Goal: Task Accomplishment & Management: Manage account settings

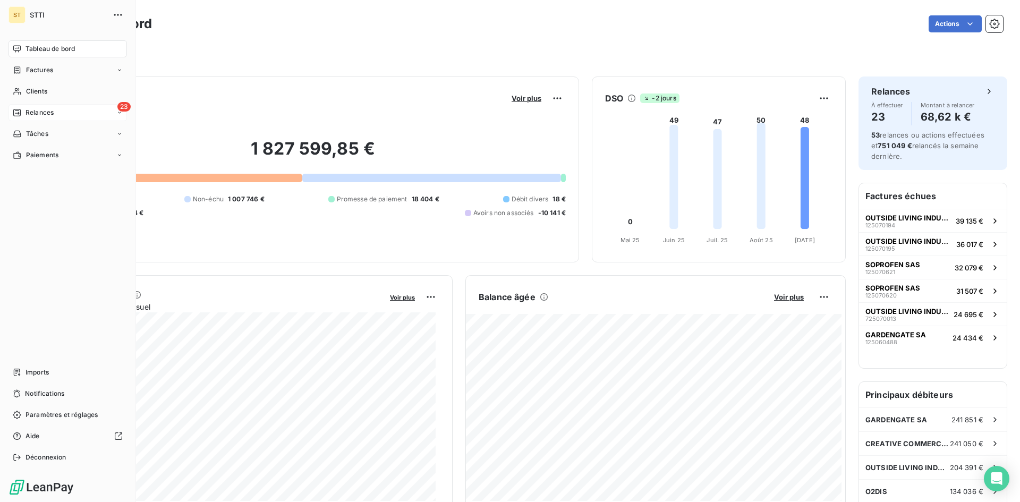
click at [35, 117] on div "23 Relances" at bounding box center [68, 112] width 118 height 17
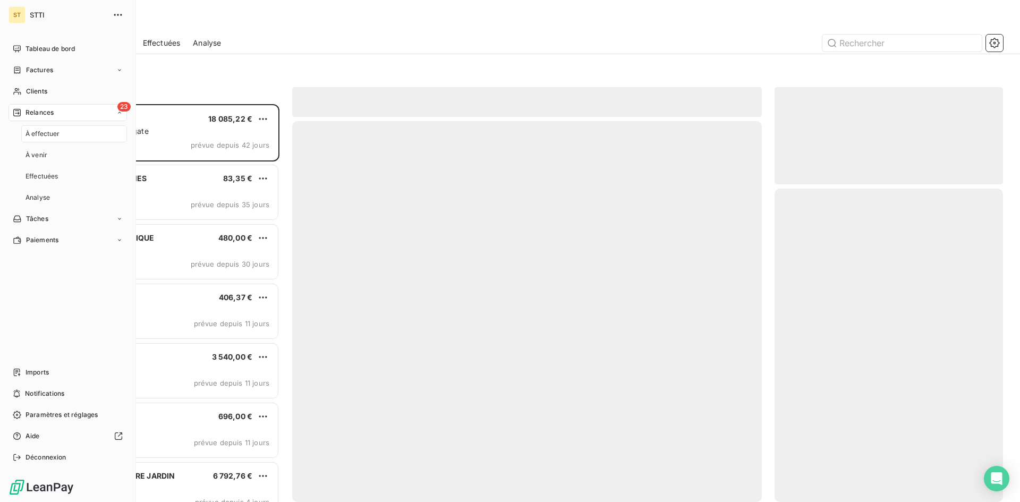
scroll to position [390, 221]
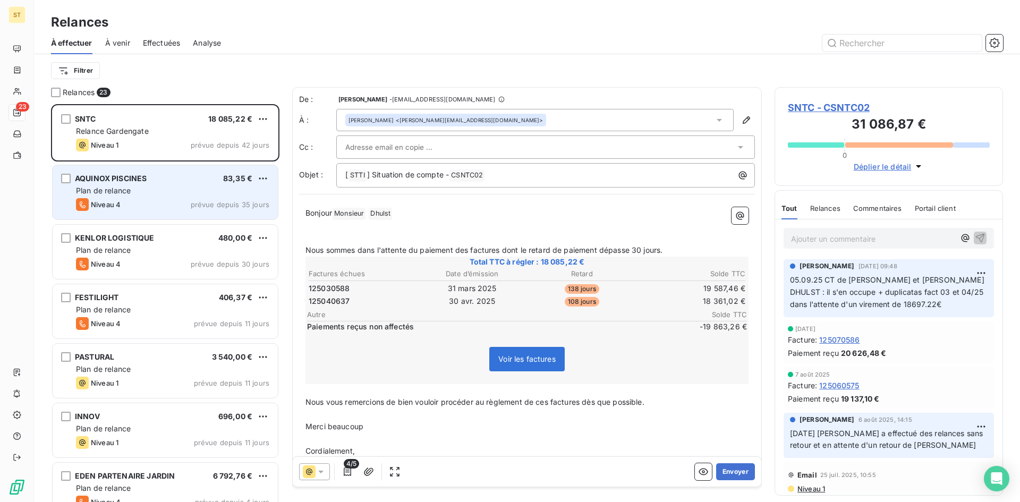
click at [166, 197] on div "AQUINOX PISCINES 83,35 € Plan de relance Niveau 4 prévue depuis 35 jours" at bounding box center [165, 192] width 225 height 54
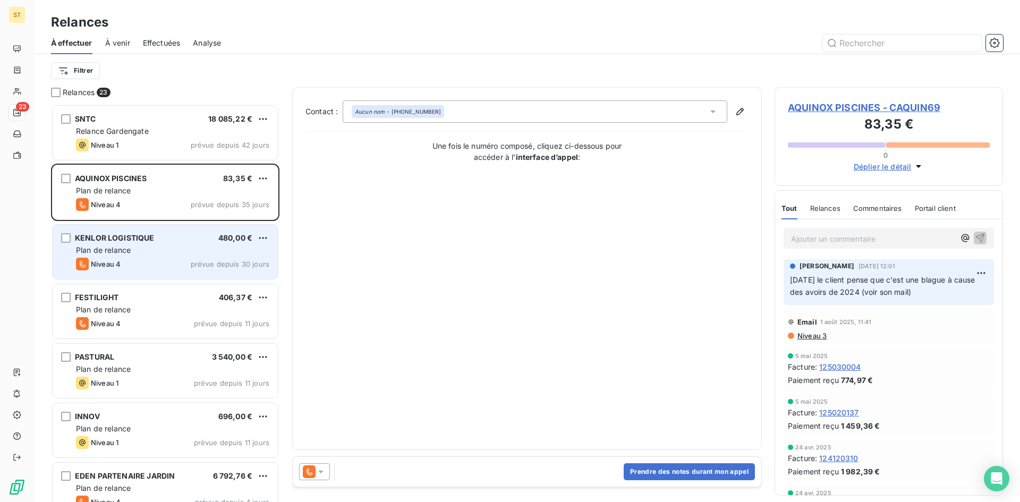
click at [150, 261] on div "Niveau 4 prévue depuis 30 jours" at bounding box center [172, 264] width 193 height 13
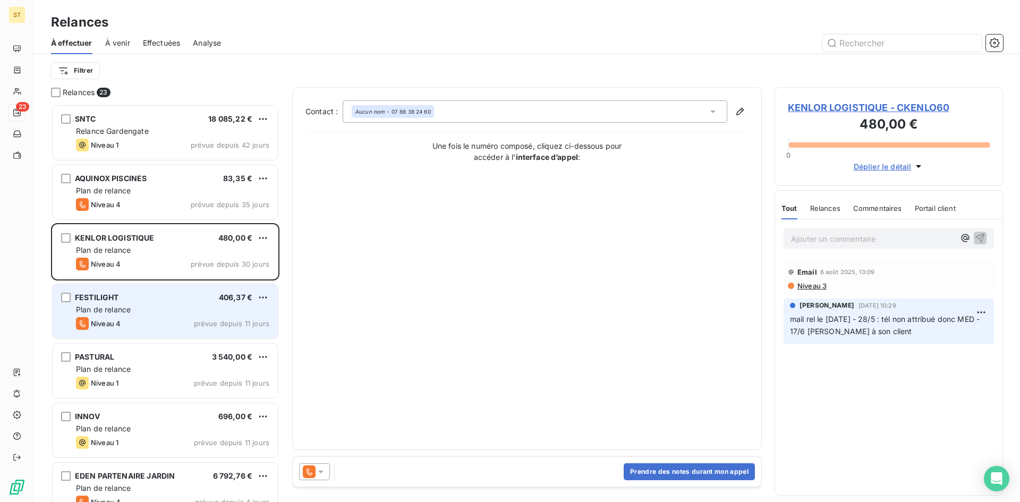
click at [146, 319] on div "Niveau 4 prévue depuis 11 jours" at bounding box center [172, 323] width 193 height 13
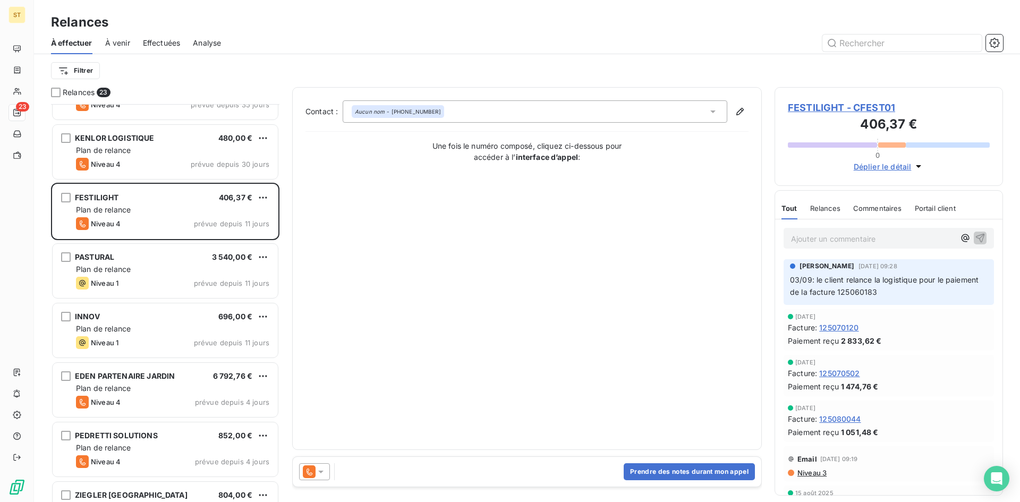
scroll to position [107, 0]
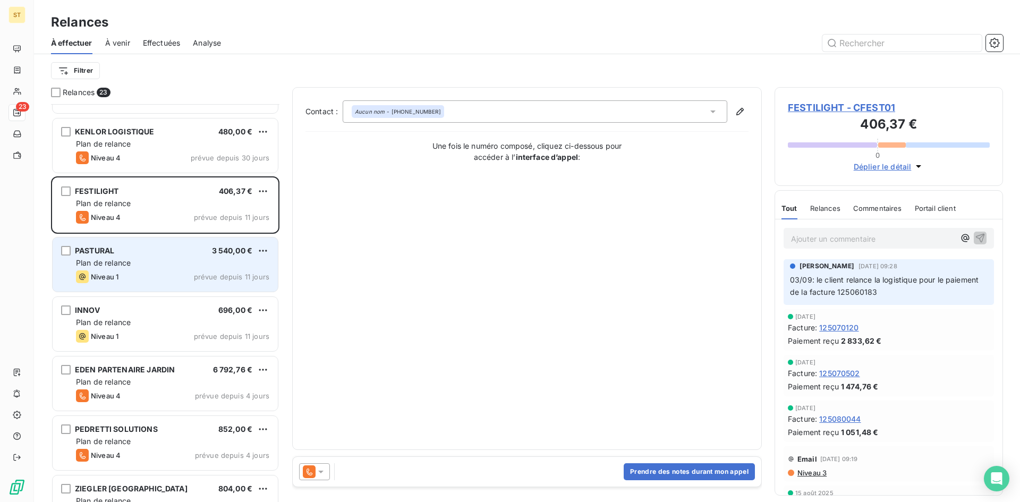
click at [148, 275] on div "Niveau 1 prévue depuis 11 jours" at bounding box center [172, 276] width 193 height 13
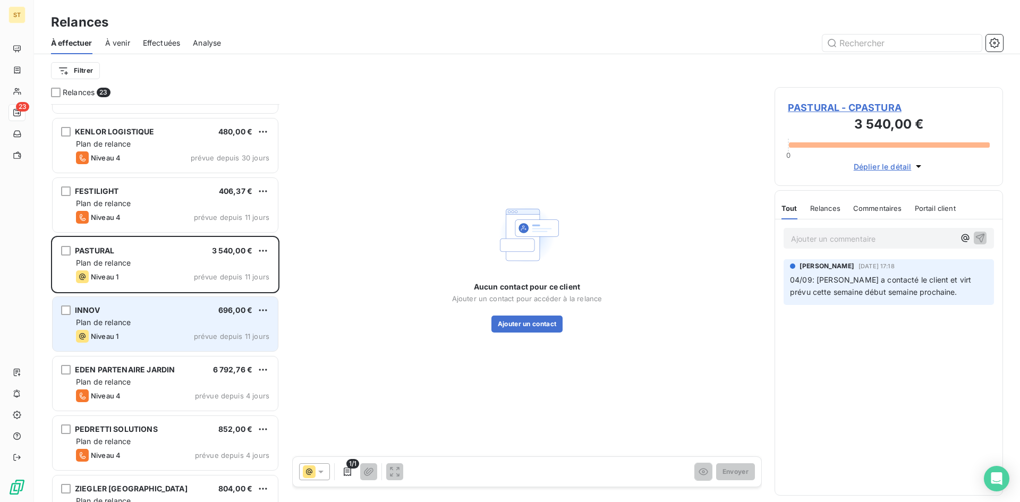
click at [156, 315] on div "INNOV 696,00 € Plan de relance Niveau 1 prévue depuis 11 jours" at bounding box center [165, 324] width 225 height 54
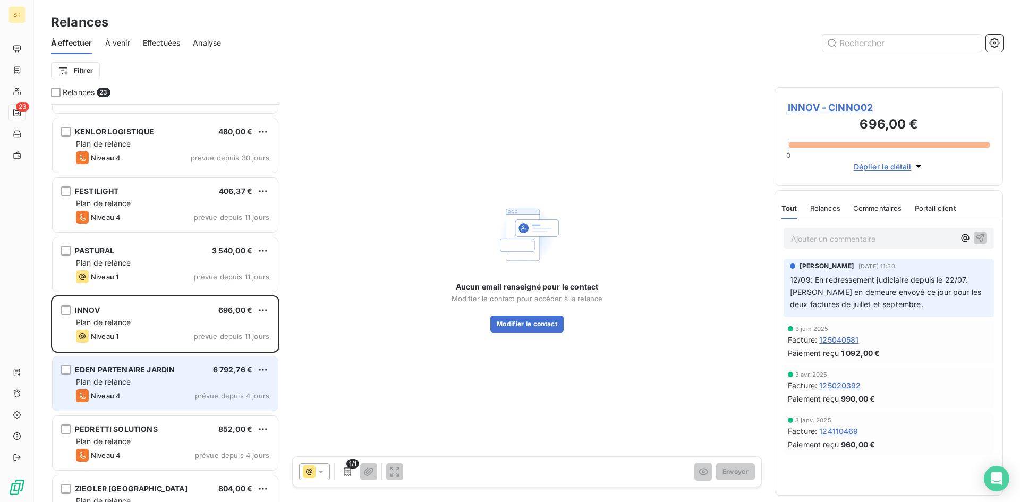
click at [146, 393] on div "Niveau 4 prévue depuis 4 jours" at bounding box center [172, 395] width 193 height 13
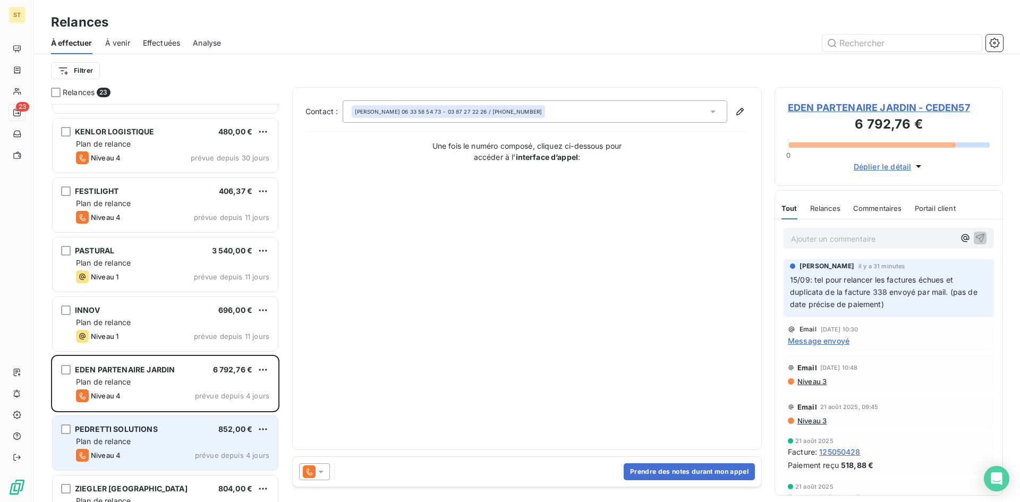
click at [145, 432] on span "PEDRETTI SOLUTIONS" at bounding box center [116, 429] width 83 height 9
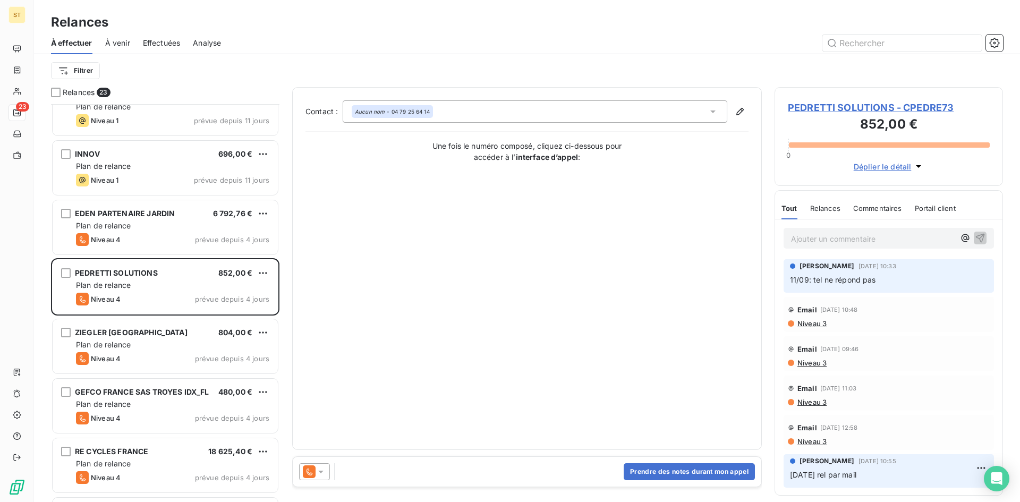
scroll to position [266, 0]
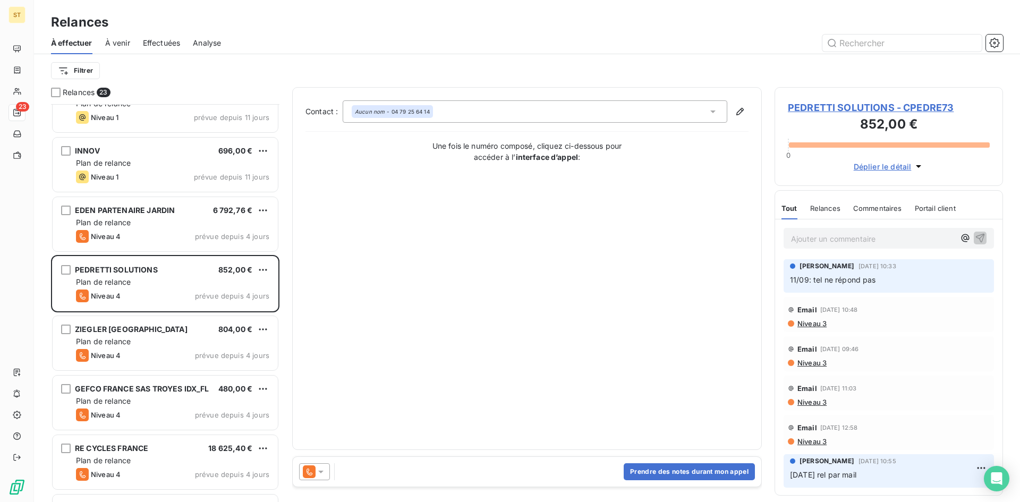
click at [846, 234] on p "Ajouter un commentaire ﻿" at bounding box center [873, 238] width 164 height 13
click at [834, 239] on p "[DATE]" at bounding box center [873, 238] width 164 height 12
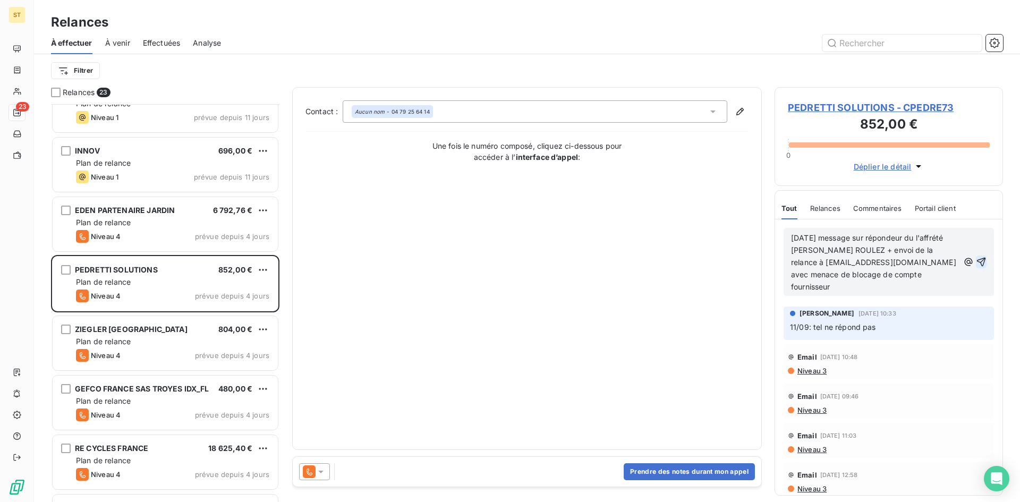
click at [977, 258] on icon "button" at bounding box center [981, 262] width 9 height 9
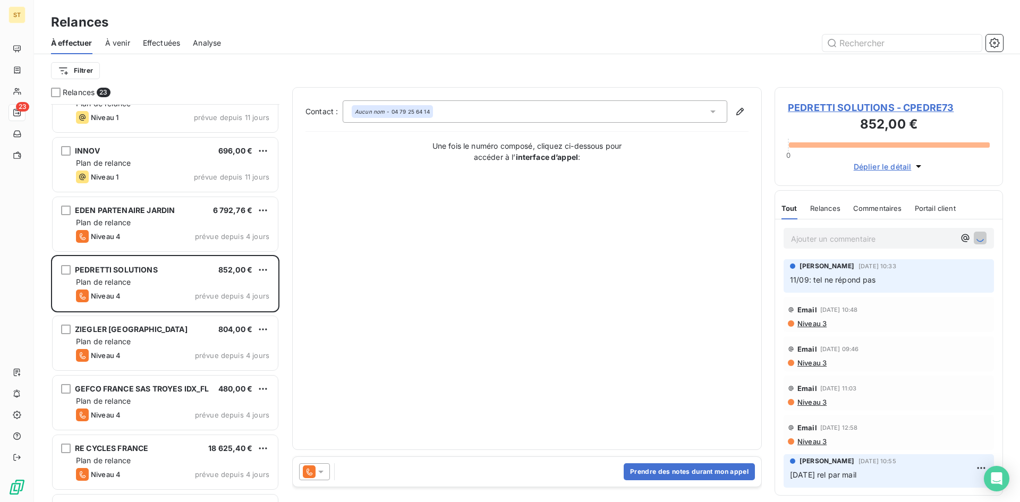
click at [837, 205] on span "Relances" at bounding box center [825, 208] width 30 height 9
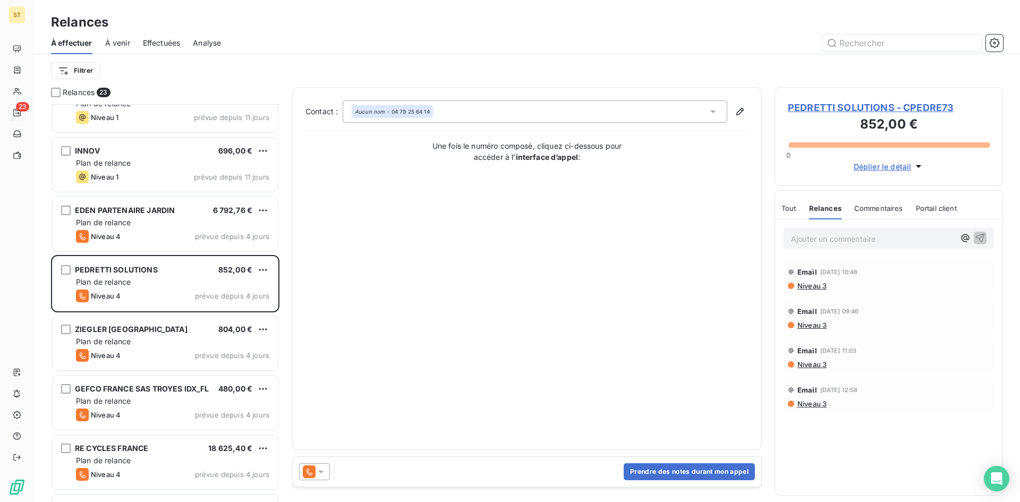
click at [818, 284] on span "Niveau 3" at bounding box center [812, 286] width 30 height 9
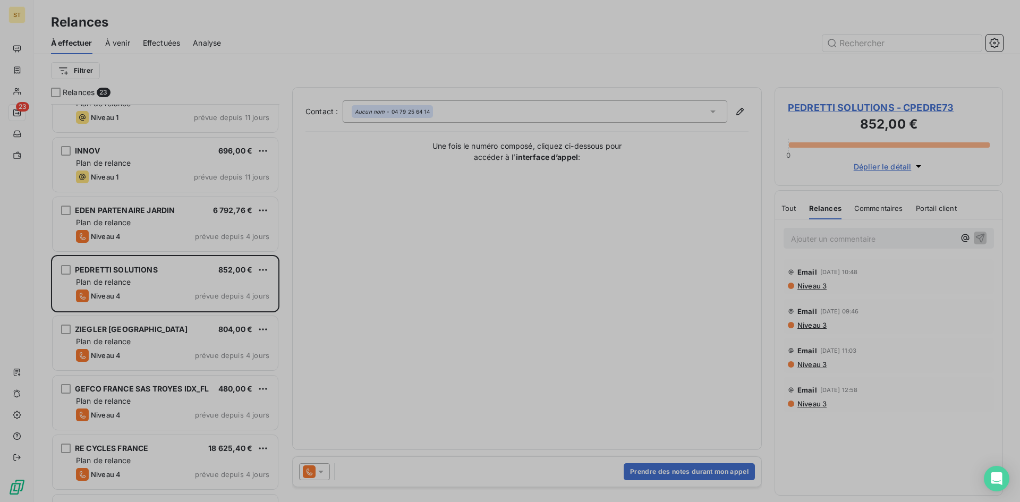
scroll to position [390, 221]
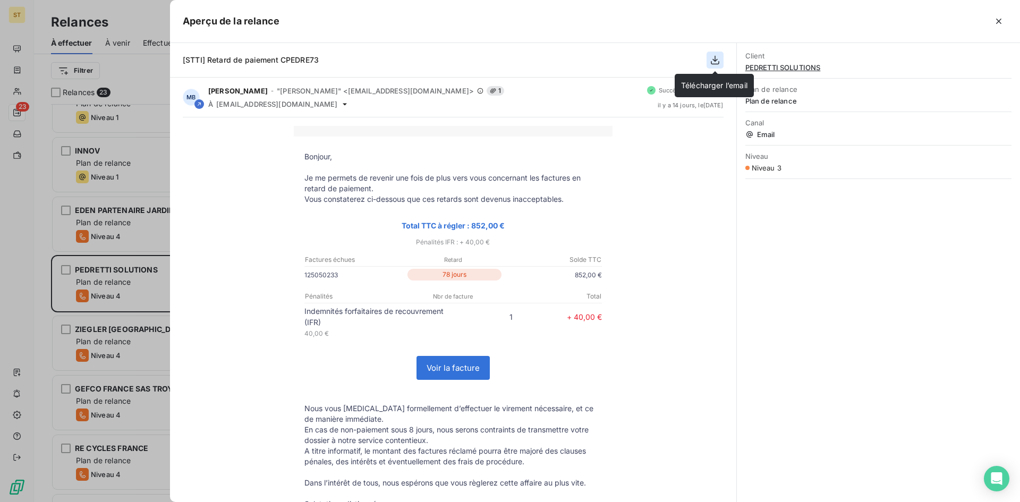
click at [713, 60] on icon "button" at bounding box center [715, 60] width 11 height 11
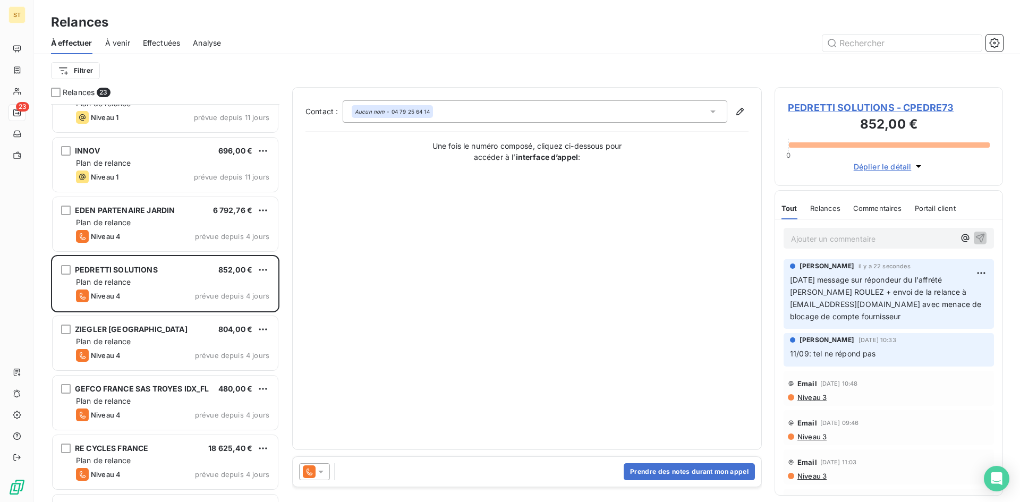
click at [829, 210] on span "Relances" at bounding box center [825, 208] width 30 height 9
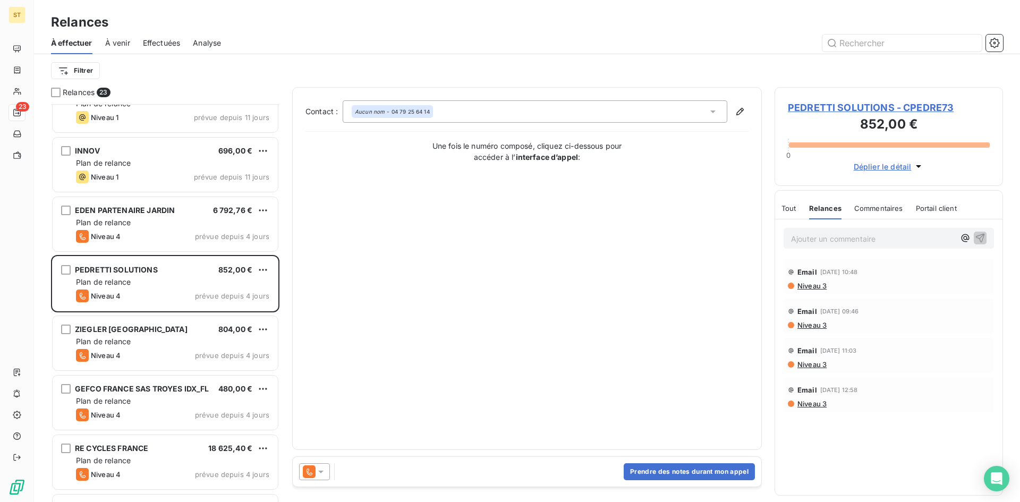
click at [815, 284] on span "Niveau 3" at bounding box center [812, 286] width 30 height 9
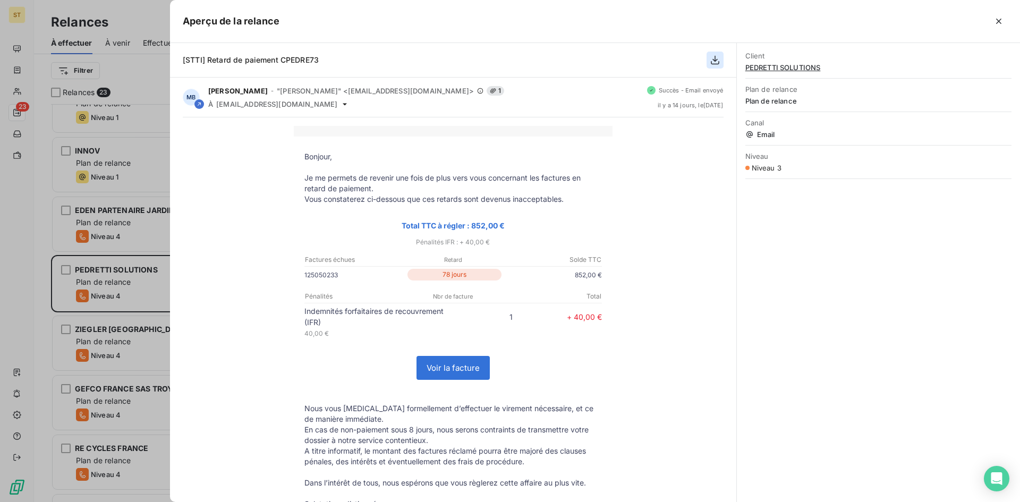
click at [712, 63] on icon "button" at bounding box center [715, 60] width 11 height 11
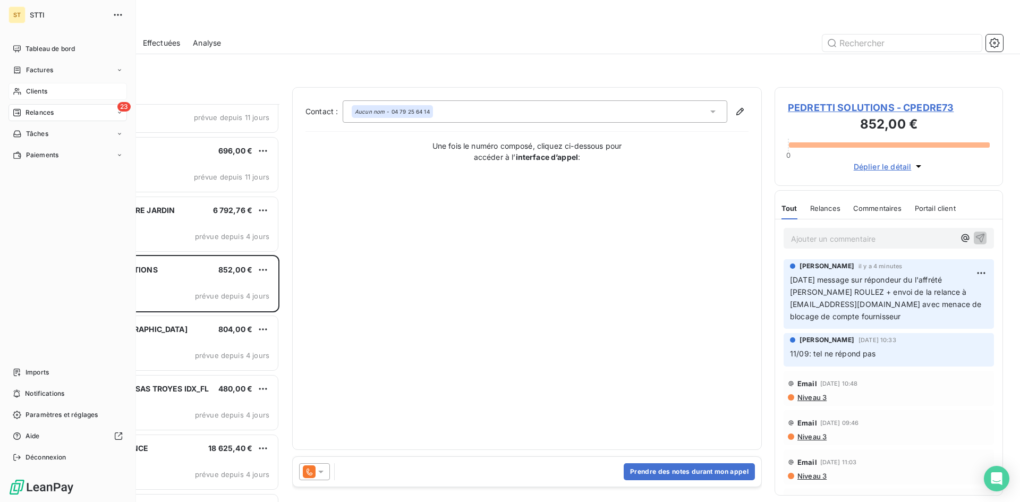
click at [20, 93] on icon at bounding box center [17, 91] width 9 height 9
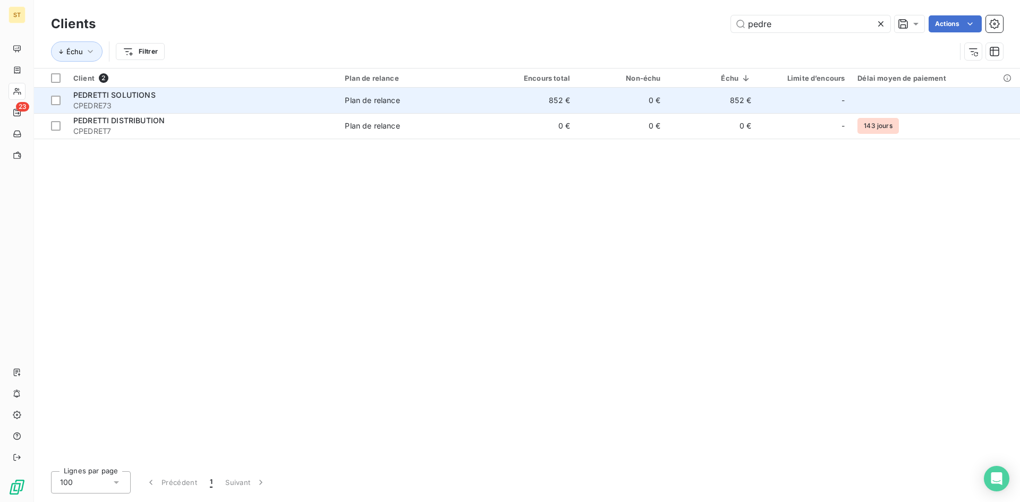
type input "pedre"
click at [92, 103] on span "CPEDRE73" at bounding box center [202, 105] width 259 height 11
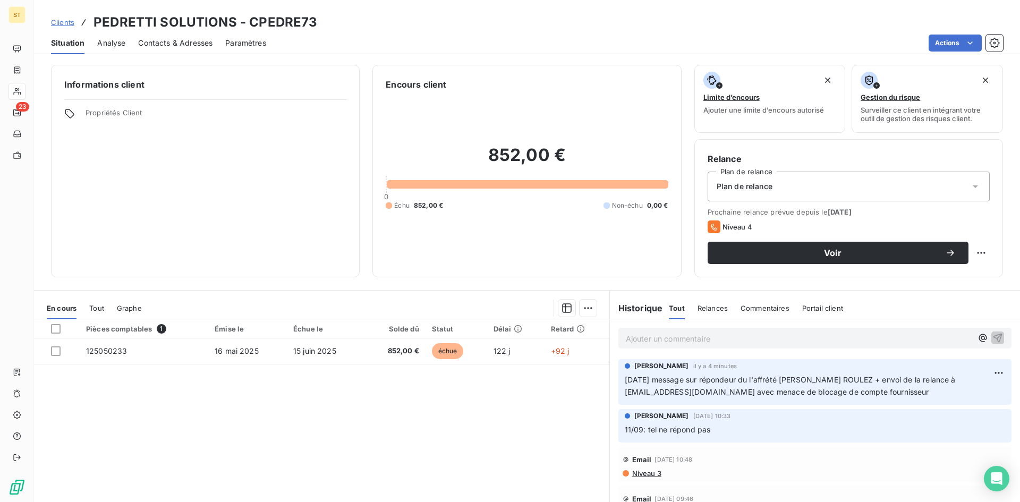
click at [166, 35] on div "Contacts & Adresses" at bounding box center [175, 43] width 74 height 22
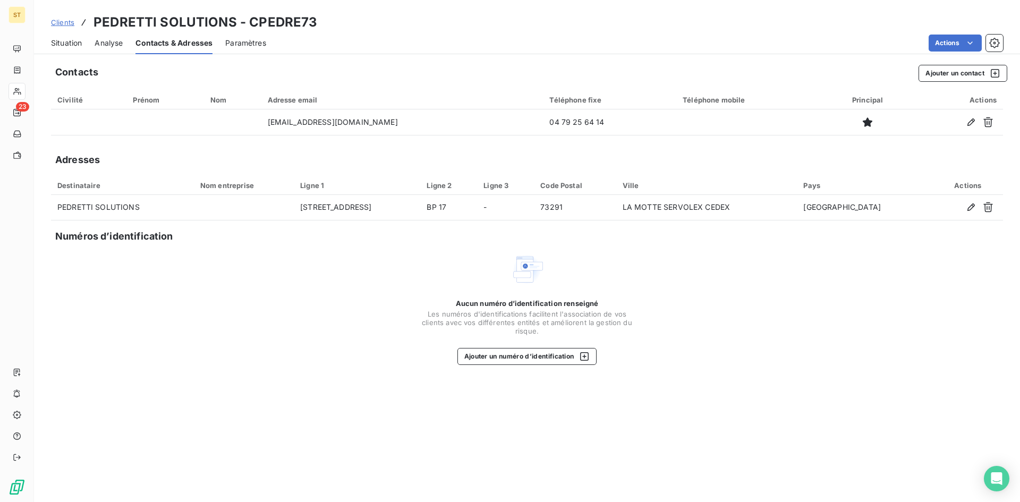
click at [62, 44] on span "Situation" at bounding box center [66, 43] width 31 height 11
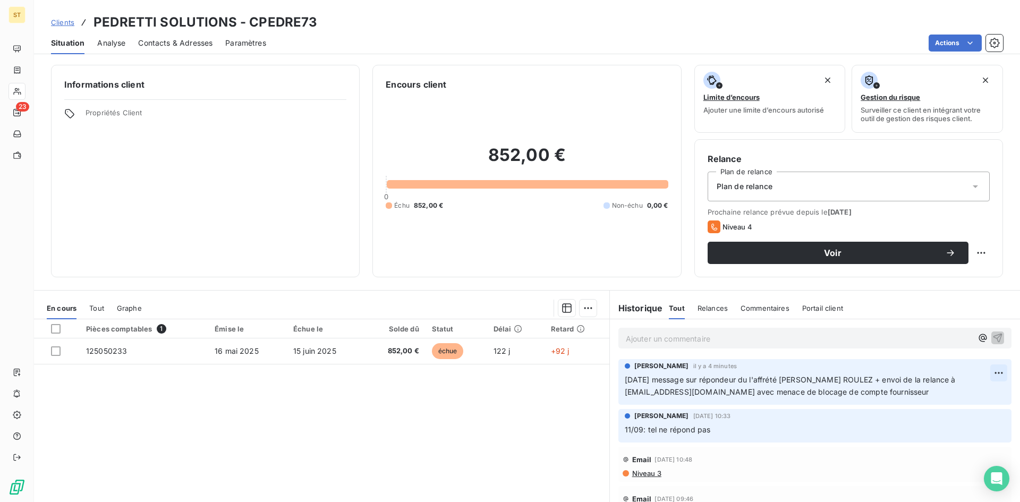
click at [988, 372] on html "ST 23 Clients PEDRETTI SOLUTIONS - CPEDRE73 Situation Analyse Contacts & Adress…" at bounding box center [510, 251] width 1020 height 502
drag, startPoint x: 939, startPoint y: 398, endPoint x: 933, endPoint y: 396, distance: 6.6
click at [939, 398] on div "Editer" at bounding box center [958, 396] width 60 height 17
click at [995, 389] on icon "button" at bounding box center [1000, 385] width 11 height 11
click at [530, 431] on div "Pièces comptables 1 Émise le Échue le Solde dû Statut Délai Retard 125050233 [D…" at bounding box center [321, 421] width 575 height 205
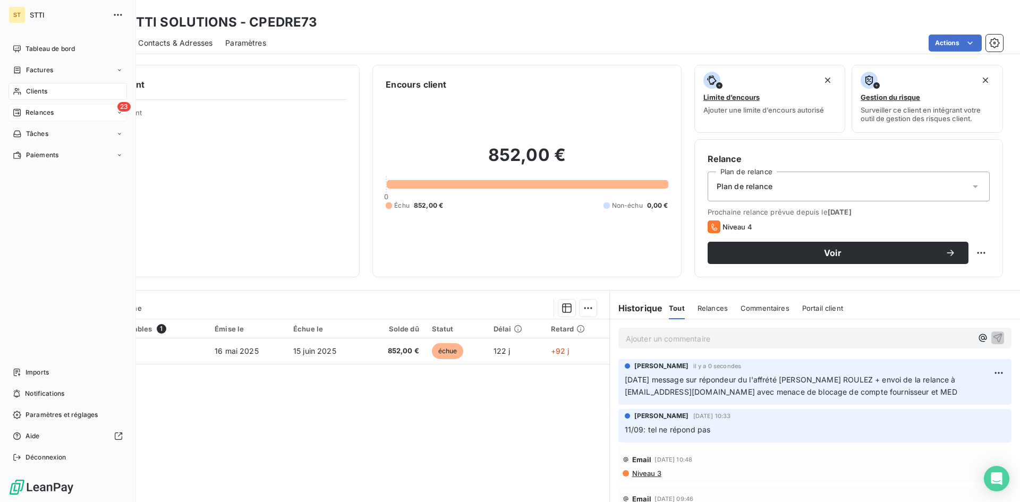
click at [27, 116] on span "Relances" at bounding box center [40, 113] width 28 height 10
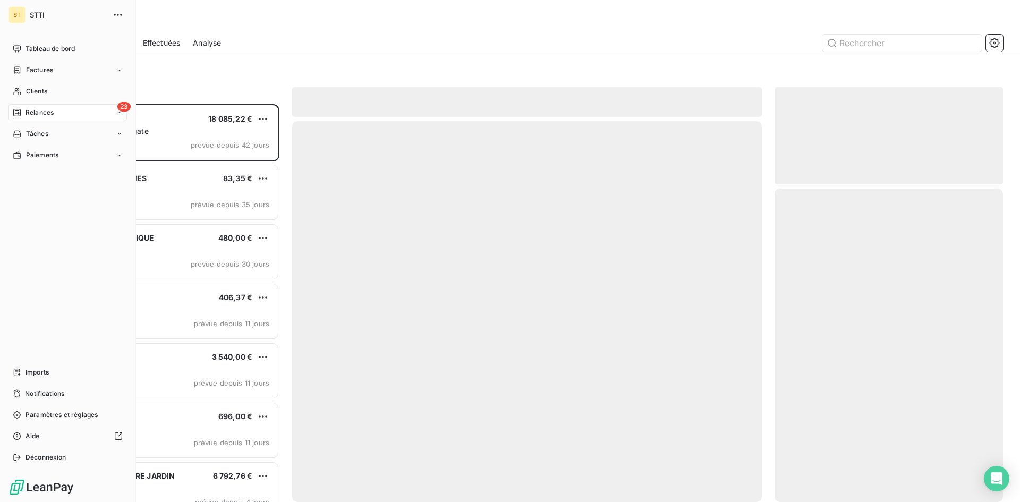
scroll to position [390, 221]
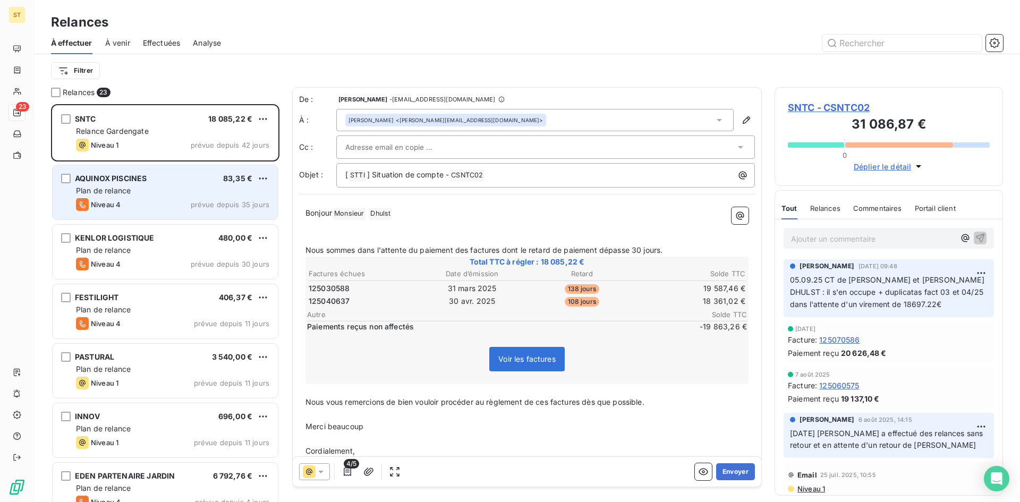
click at [173, 201] on div "Niveau 4 prévue depuis 35 jours" at bounding box center [172, 204] width 193 height 13
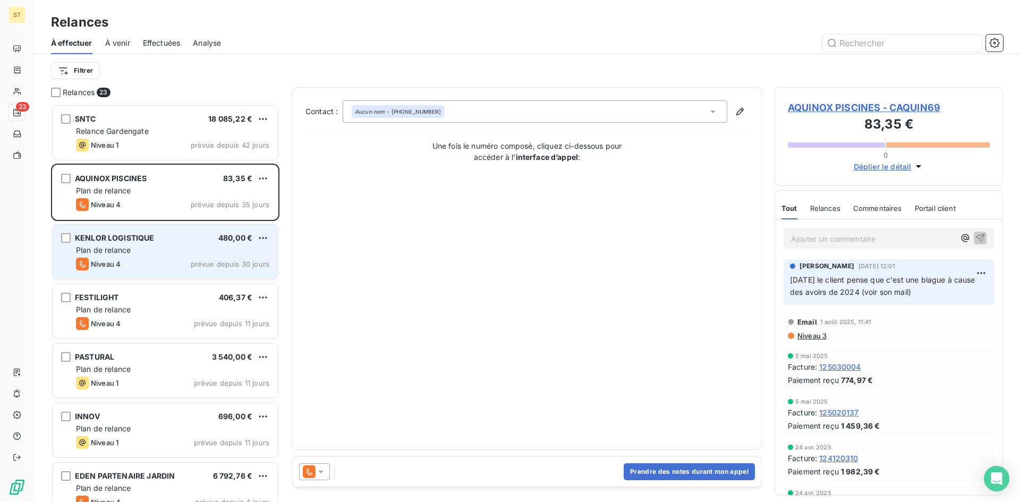
click at [160, 260] on div "Niveau 4 prévue depuis 30 jours" at bounding box center [172, 264] width 193 height 13
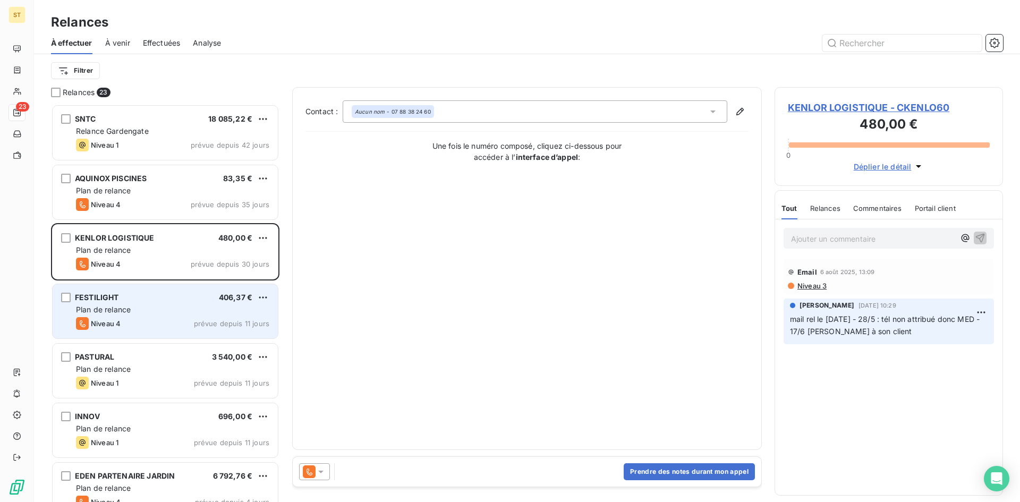
click at [153, 324] on div "Niveau 4 prévue depuis 11 jours" at bounding box center [172, 323] width 193 height 13
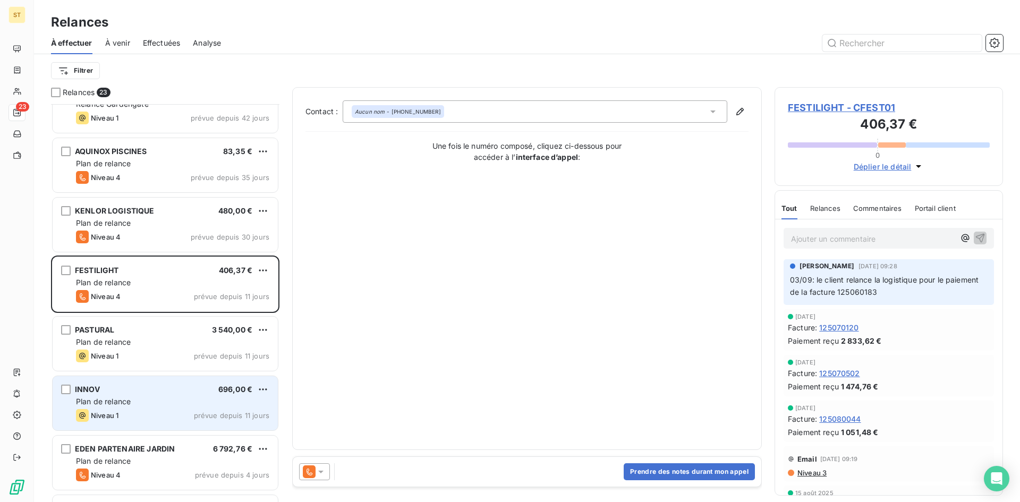
scroll to position [54, 0]
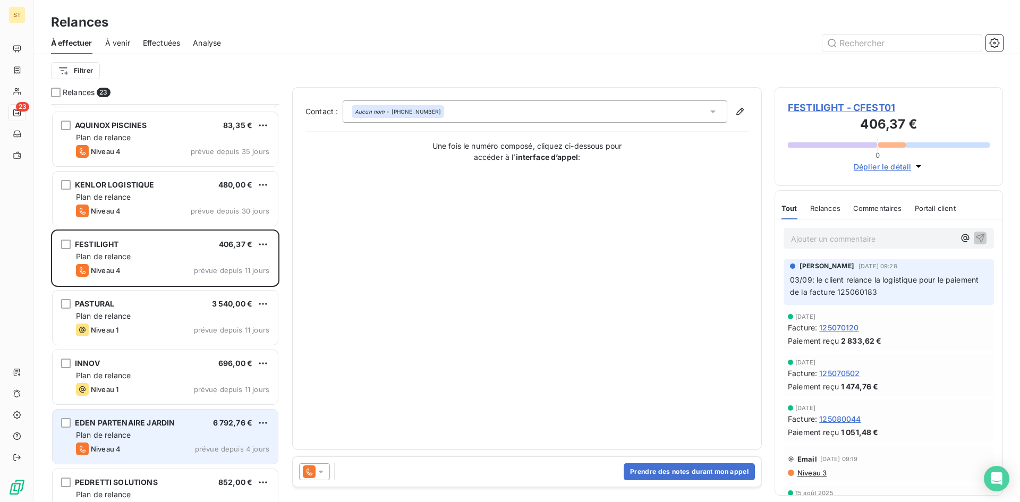
click at [156, 427] on span "EDEN PARTENAIRE JARDIN" at bounding box center [125, 422] width 100 height 9
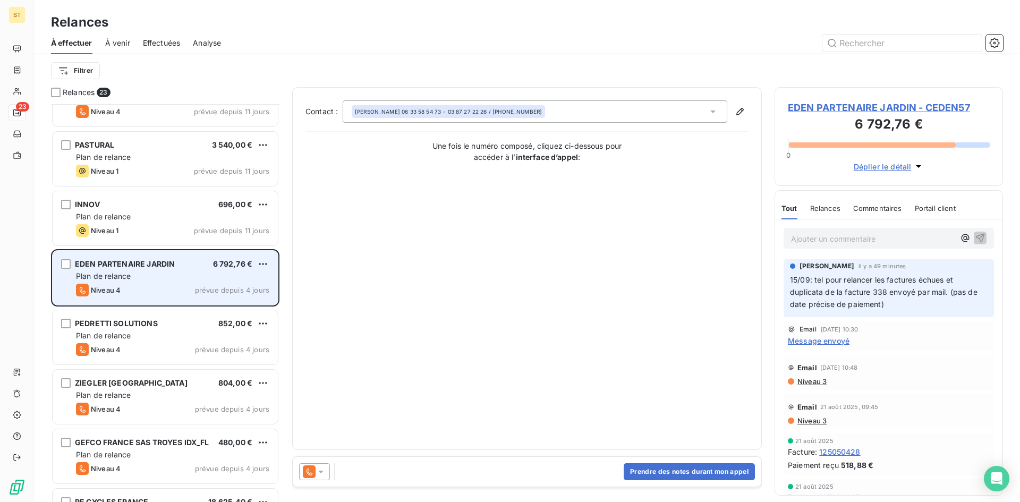
scroll to position [213, 0]
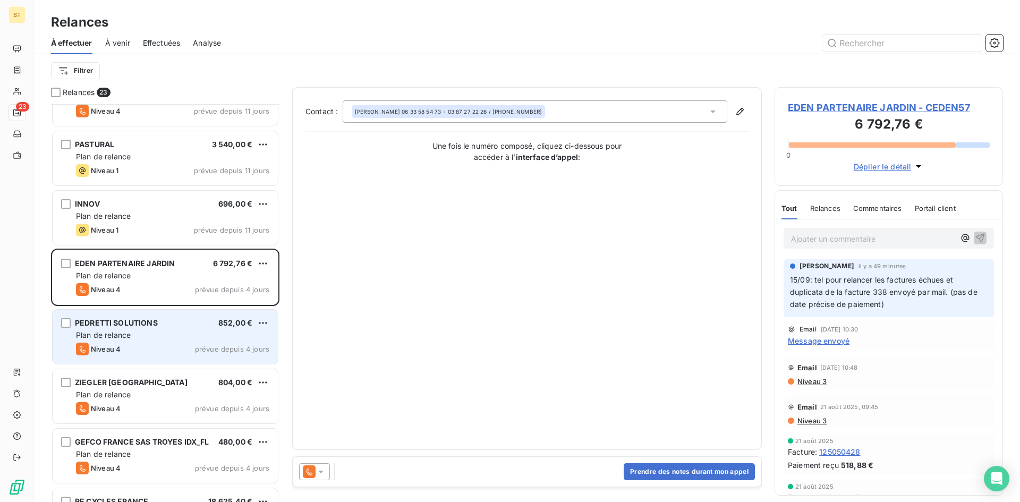
click at [159, 350] on div "Niveau 4 prévue depuis 4 jours" at bounding box center [172, 349] width 193 height 13
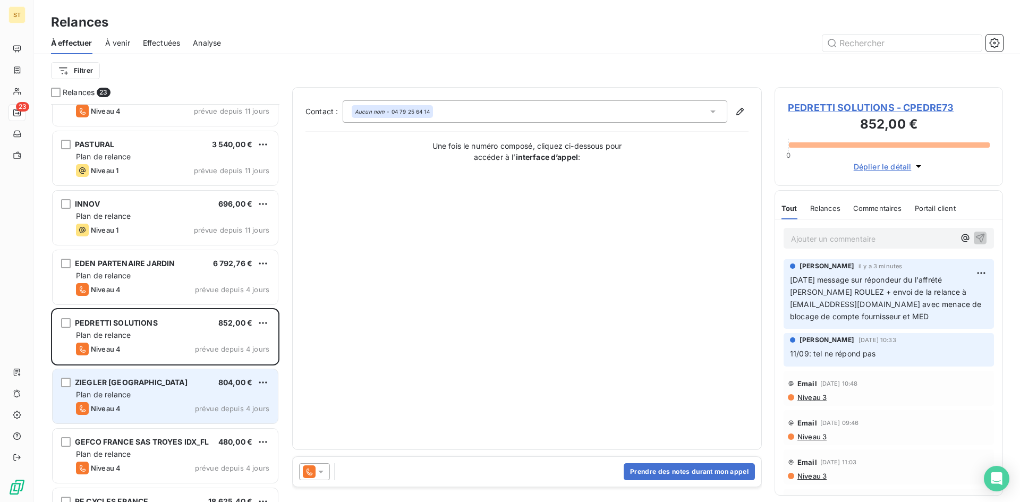
click at [160, 412] on div "Niveau 4 prévue depuis 4 jours" at bounding box center [172, 408] width 193 height 13
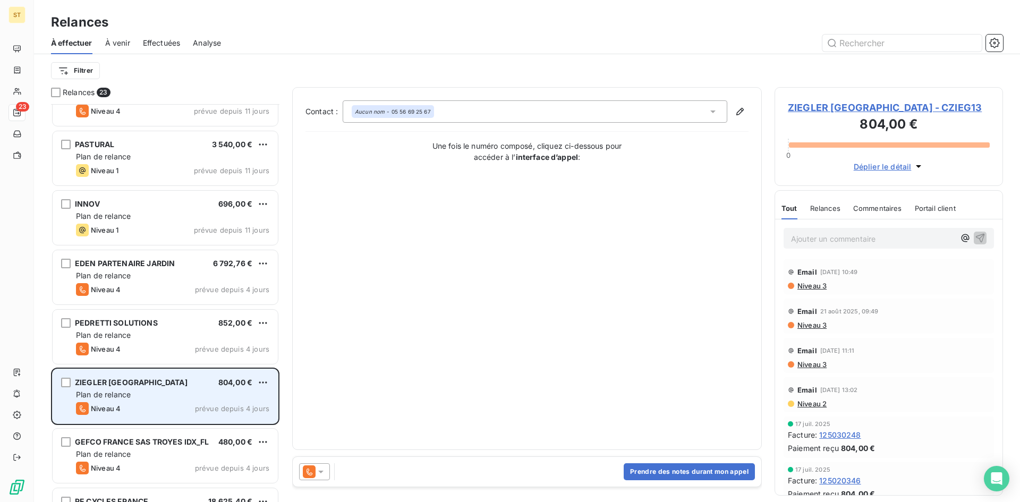
click at [96, 385] on span "ZIEGLER [GEOGRAPHIC_DATA]" at bounding box center [131, 382] width 113 height 9
click at [94, 380] on span "ZIEGLER [GEOGRAPHIC_DATA]" at bounding box center [131, 382] width 113 height 9
click at [93, 389] on div "Plan de relance" at bounding box center [172, 394] width 193 height 11
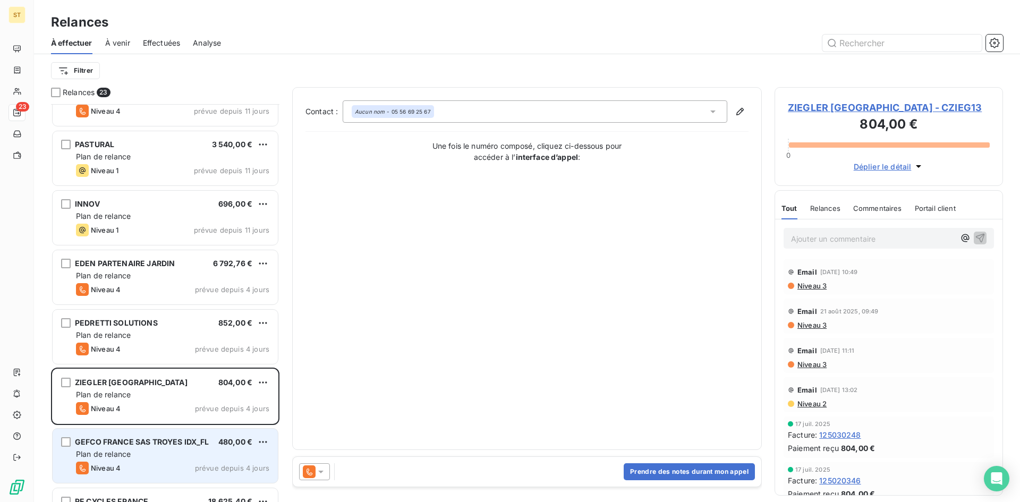
click at [151, 444] on span "GEFCO FRANCE SAS TROYES IDX_FL" at bounding box center [142, 441] width 134 height 9
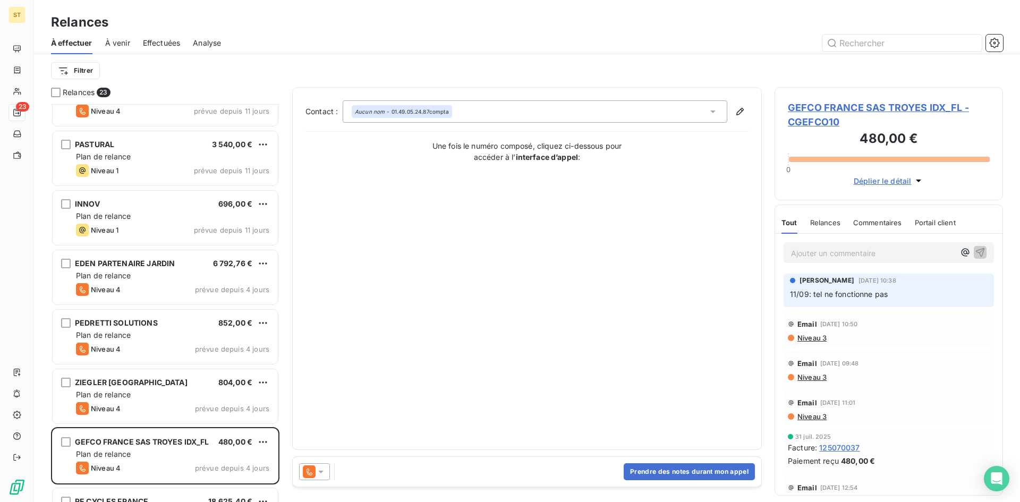
click at [799, 257] on p "Ajouter un commentaire ﻿" at bounding box center [873, 253] width 164 height 13
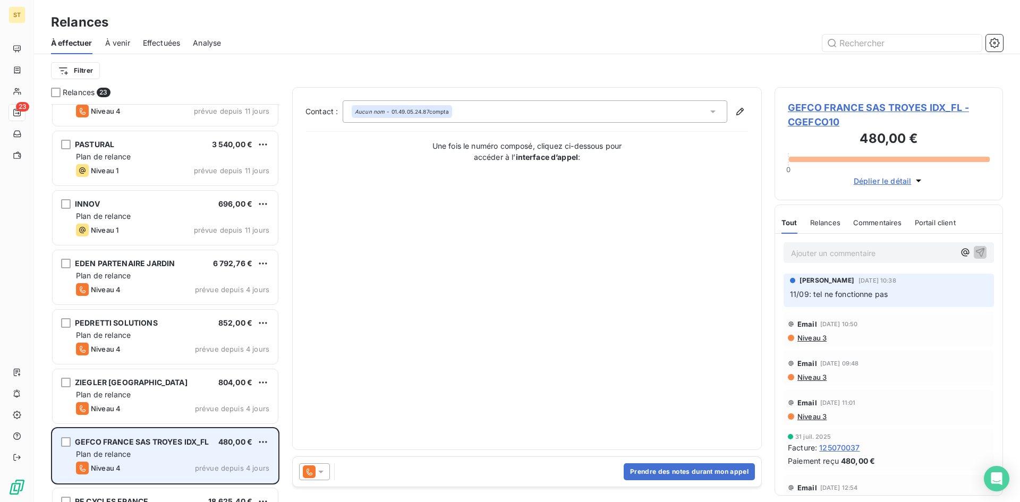
click at [101, 451] on span "Plan de relance" at bounding box center [103, 454] width 55 height 9
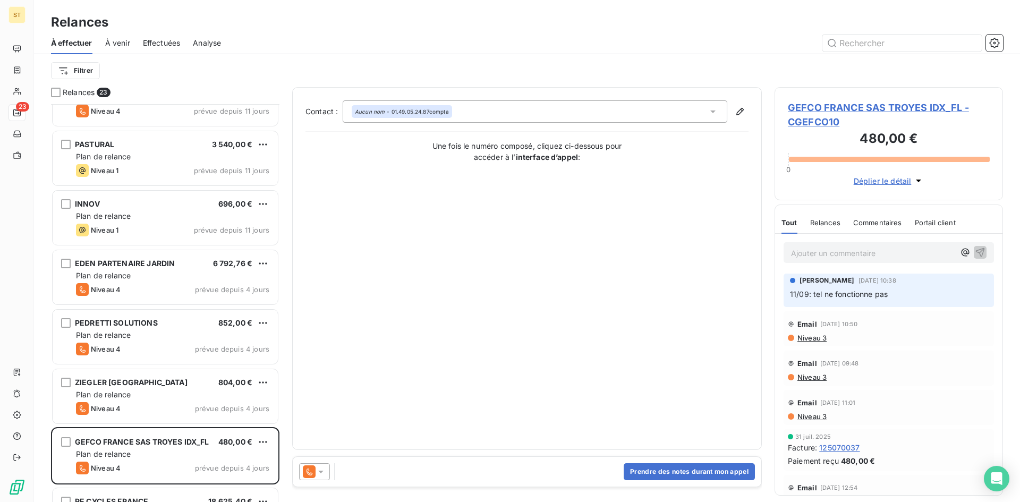
click at [529, 157] on strong "interface d’appel" at bounding box center [547, 157] width 63 height 9
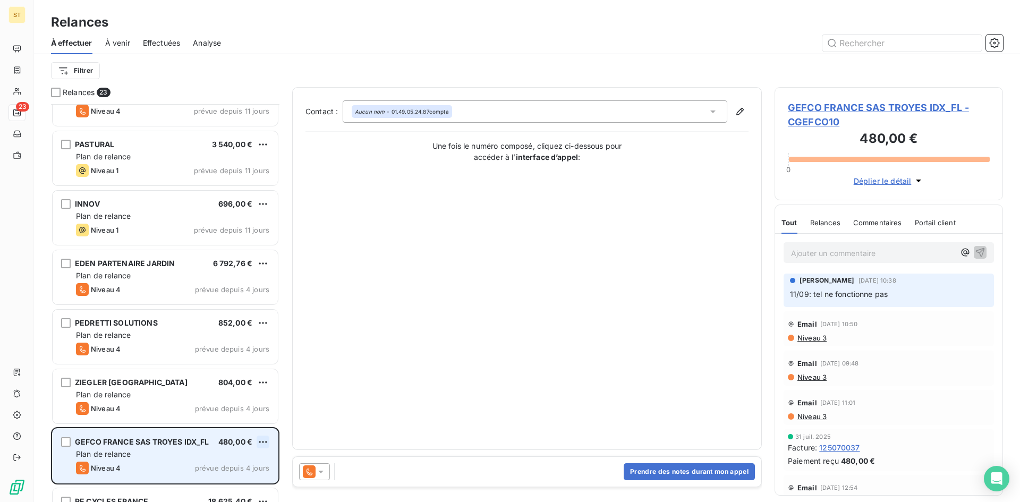
click at [260, 441] on html "ST 23 Relances À effectuer À venir Effectuées Analyse Filtrer Relances 23 KENLO…" at bounding box center [510, 251] width 1020 height 502
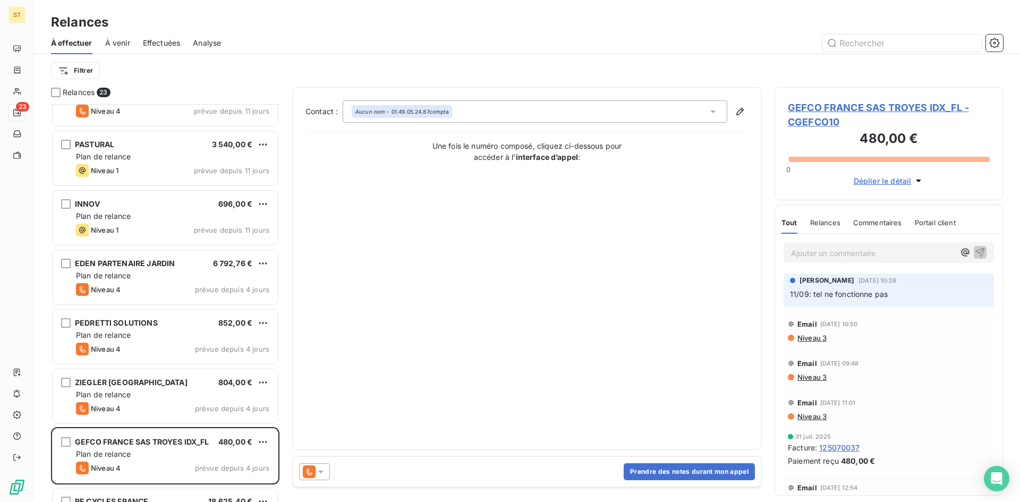
click at [824, 259] on p "Ajouter un commentaire ﻿" at bounding box center [873, 253] width 164 height 13
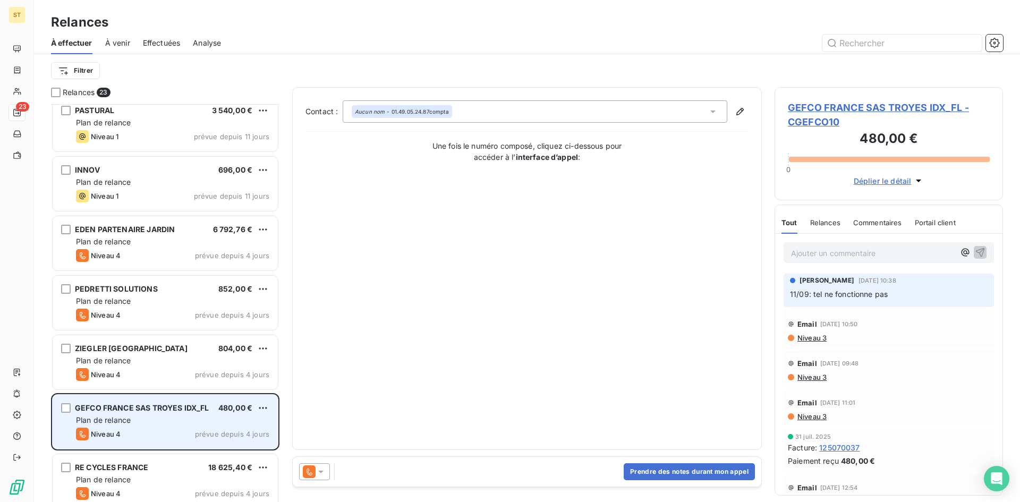
scroll to position [266, 0]
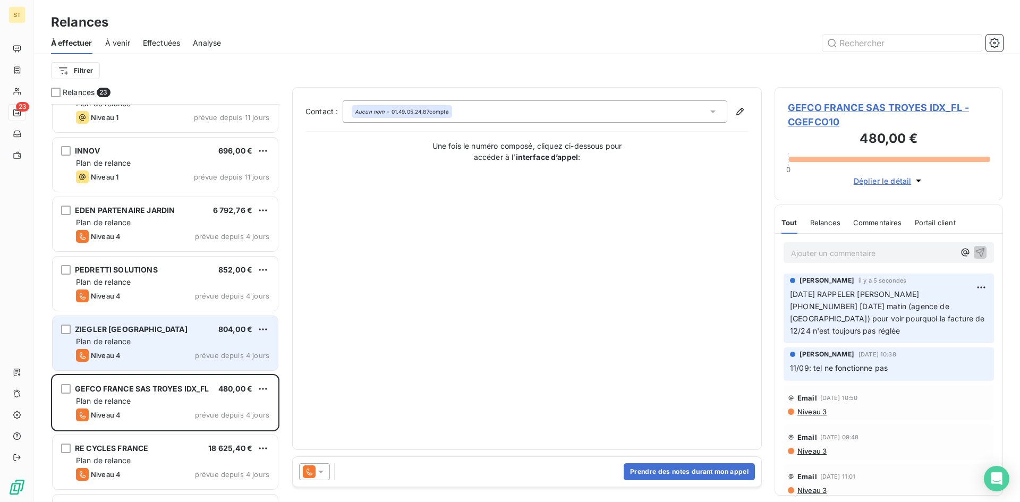
click at [145, 350] on div "Niveau 4 prévue depuis 4 jours" at bounding box center [172, 355] width 193 height 13
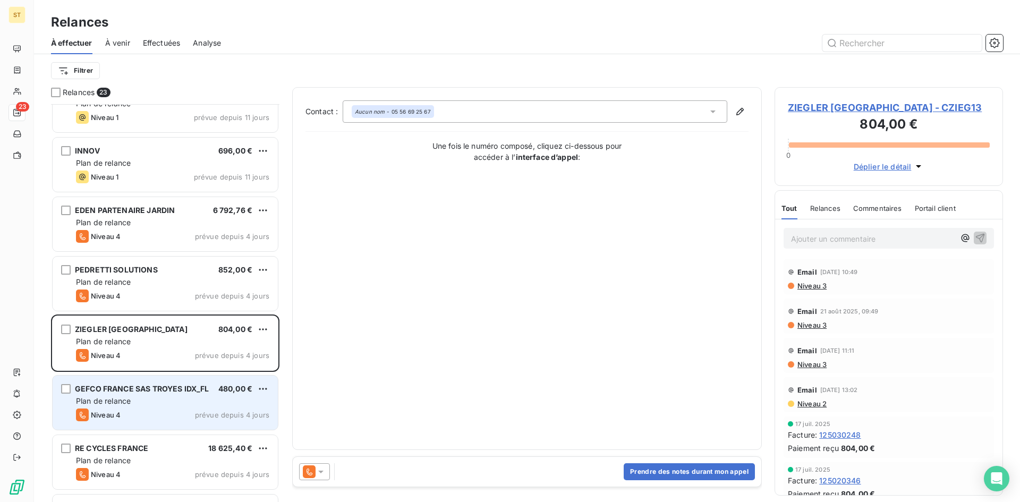
click at [132, 405] on div "Plan de relance" at bounding box center [172, 401] width 193 height 11
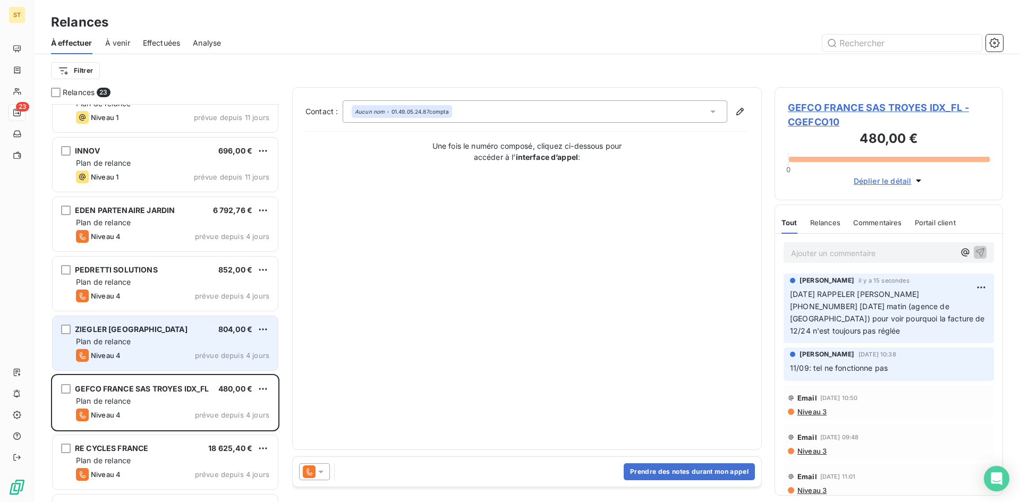
click at [122, 366] on div "ZIEGLER [GEOGRAPHIC_DATA] 804,00 € Plan de relance Niveau 4 prévue depuis 4 jou…" at bounding box center [165, 343] width 225 height 54
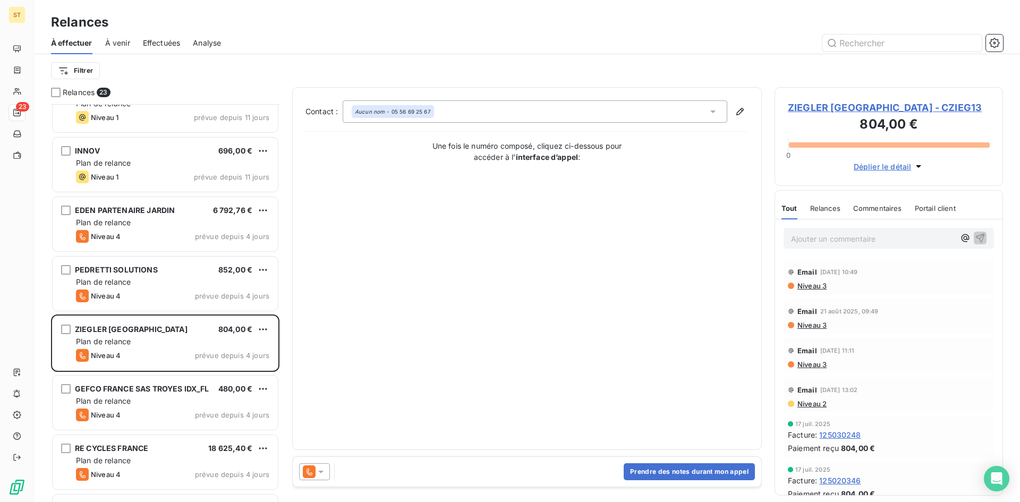
click at [842, 242] on p "Ajouter un commentaire ﻿" at bounding box center [873, 238] width 164 height 13
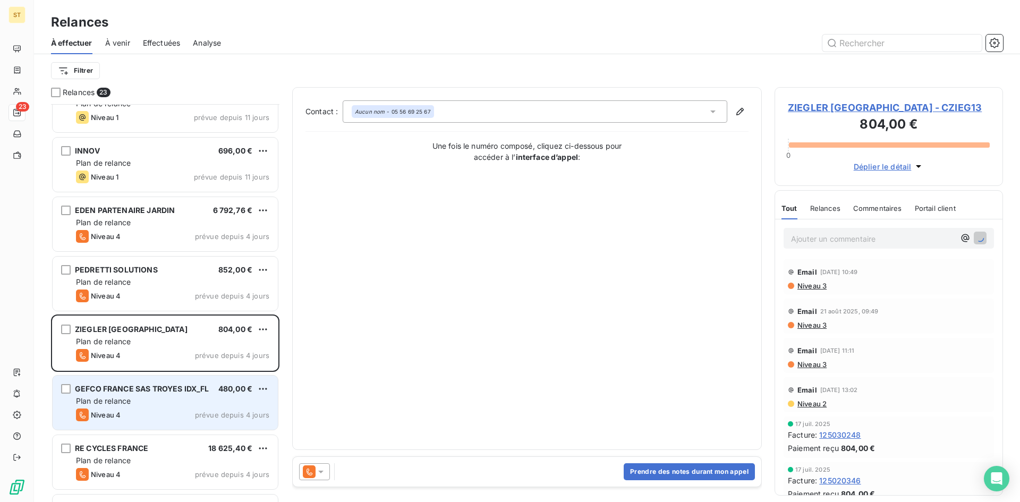
click at [130, 408] on div "GEFCO FRANCE SAS TROYES IDX_FL 480,00 € Plan de relance Niveau 4 prévue depuis …" at bounding box center [165, 403] width 225 height 54
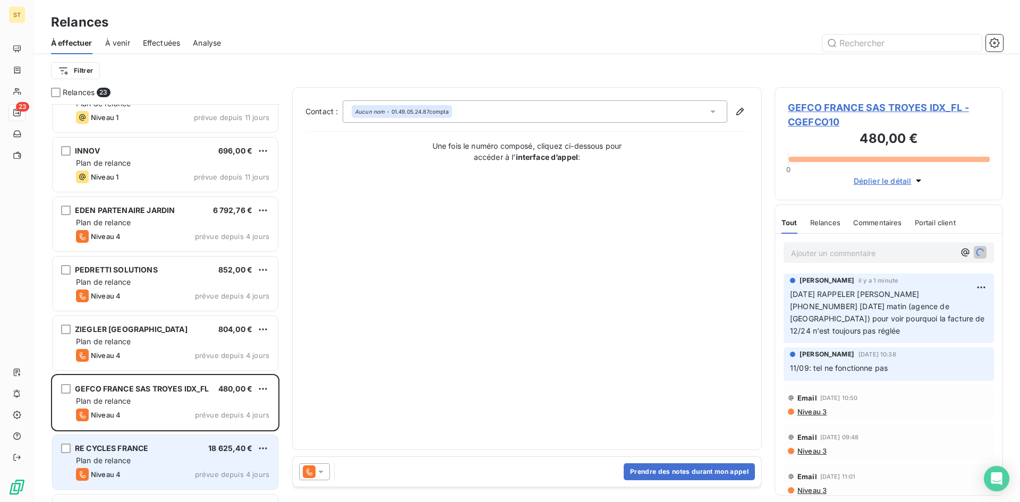
click at [139, 462] on div "Plan de relance" at bounding box center [172, 460] width 193 height 11
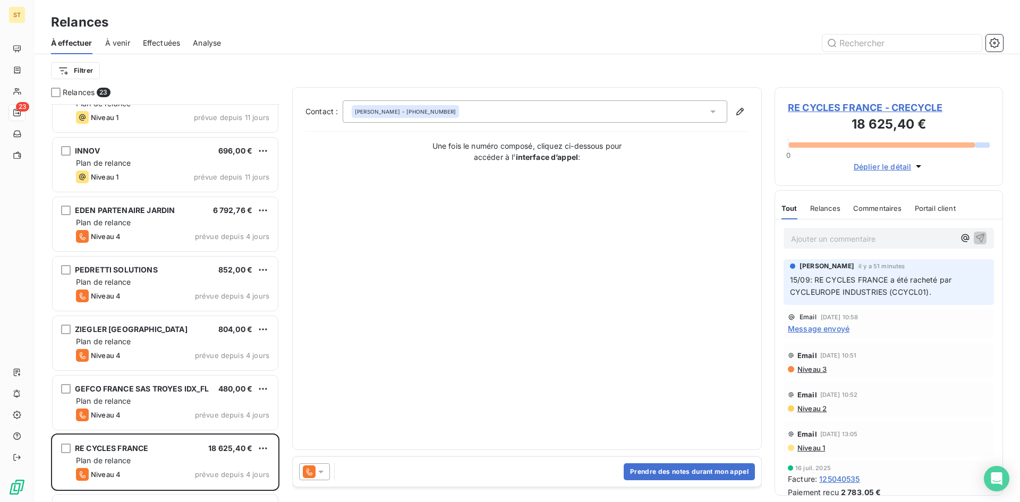
click at [382, 464] on div "Prendre des notes durant mon appel" at bounding box center [527, 472] width 469 height 30
click at [374, 470] on div "Prendre des notes durant mon appel" at bounding box center [527, 472] width 469 height 30
click at [642, 472] on button "Prendre des notes durant mon appel" at bounding box center [689, 471] width 131 height 17
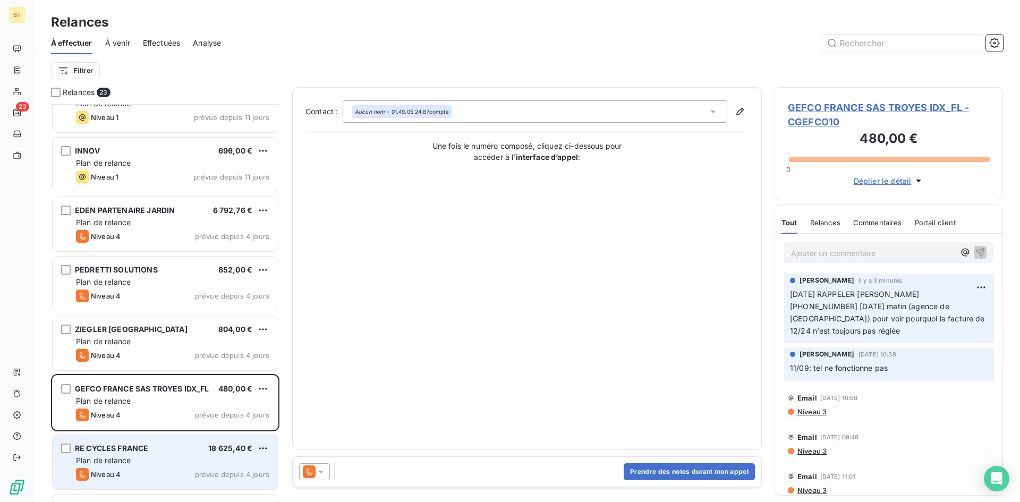
click at [172, 454] on div "RE CYCLES FRANCE 18 625,40 € Plan de relance Niveau 4 prévue depuis 4 jours" at bounding box center [165, 462] width 225 height 54
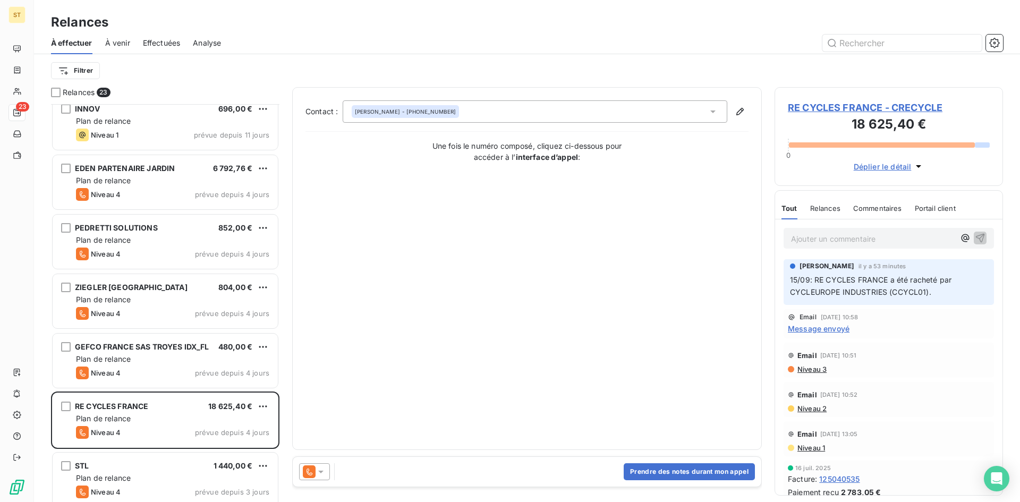
scroll to position [319, 0]
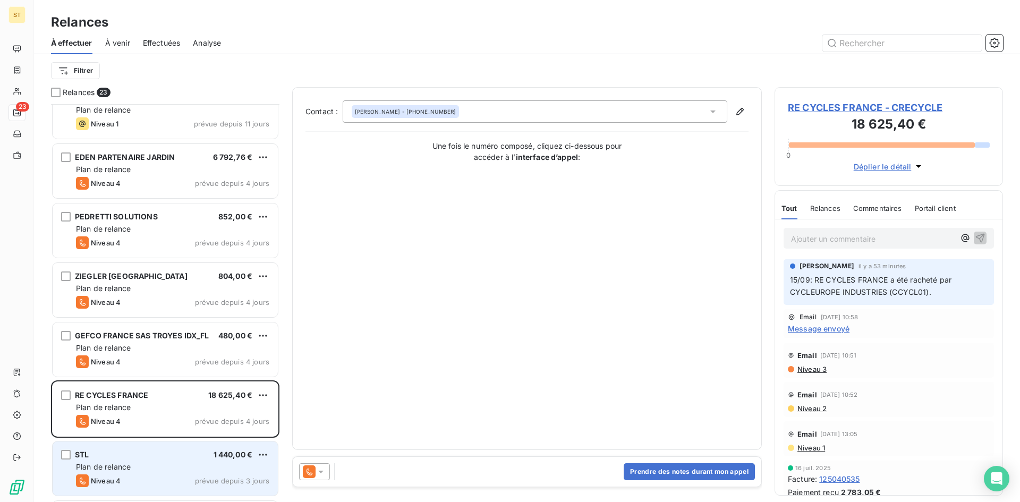
click at [149, 460] on div "STL 1 440,00 € Plan de relance Niveau 4 prévue depuis 3 jours" at bounding box center [165, 469] width 225 height 54
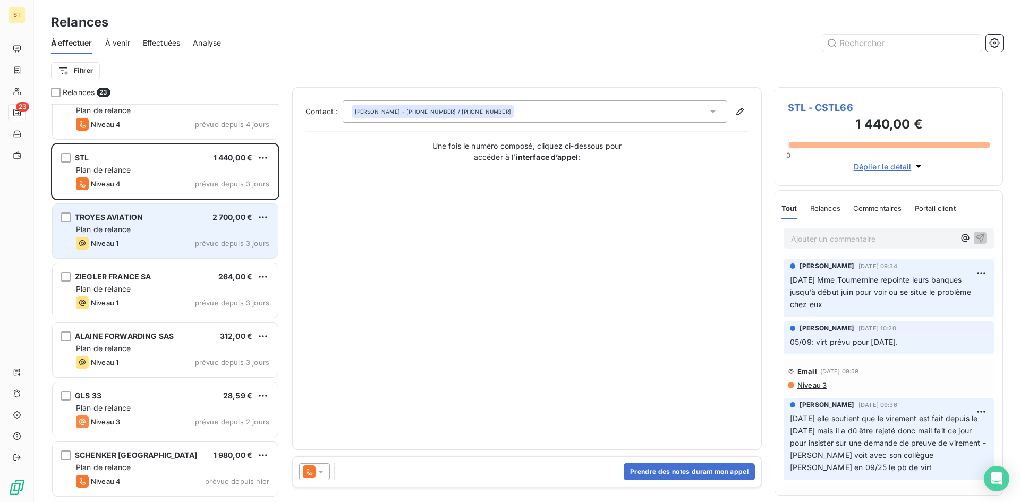
scroll to position [691, 0]
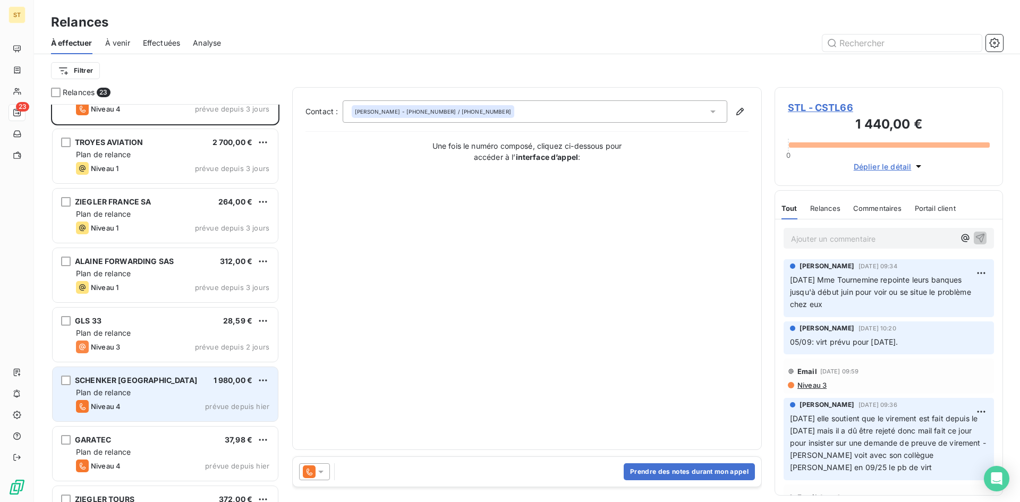
click at [158, 412] on div "Niveau 4 prévue depuis hier" at bounding box center [172, 406] width 193 height 13
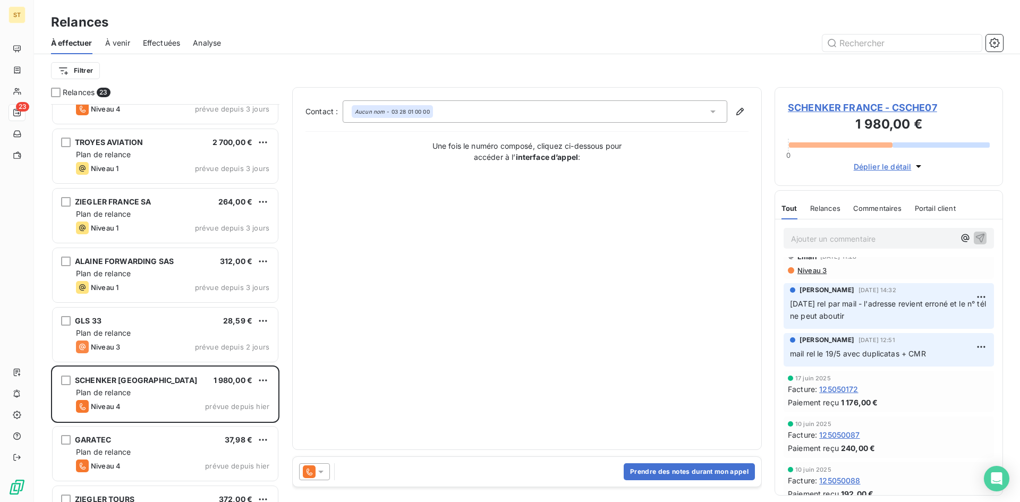
scroll to position [384, 0]
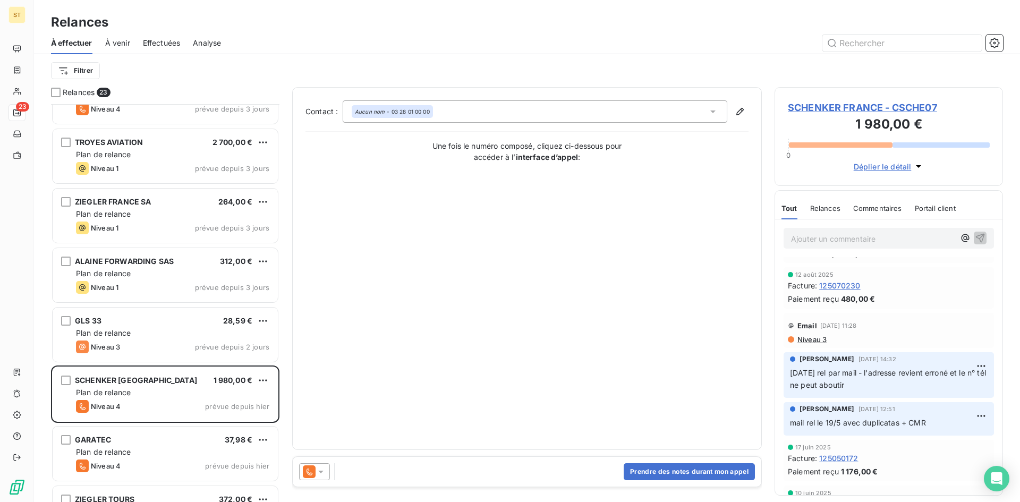
click at [854, 108] on span "SCHENKER FRANCE - CSCHE07" at bounding box center [889, 107] width 202 height 14
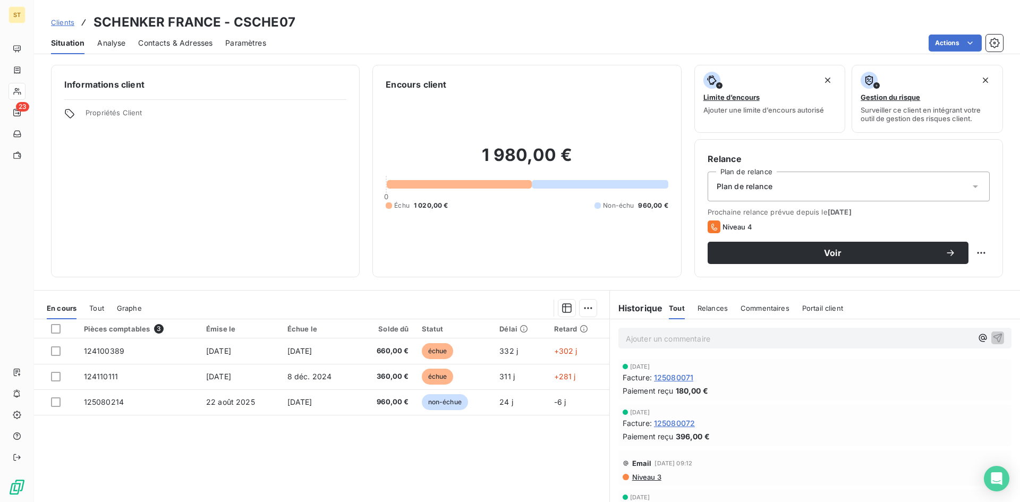
click at [182, 44] on span "Contacts & Adresses" at bounding box center [175, 43] width 74 height 11
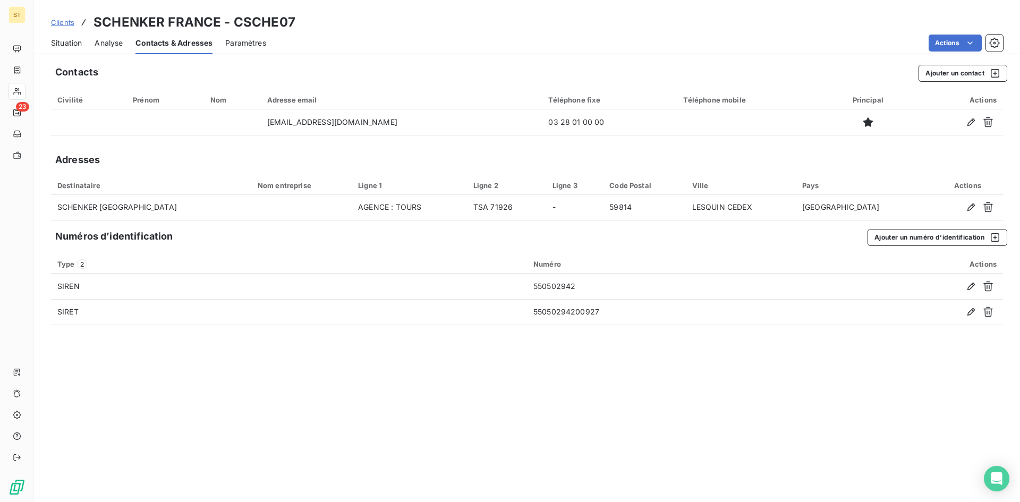
click at [70, 46] on span "Situation" at bounding box center [66, 43] width 31 height 11
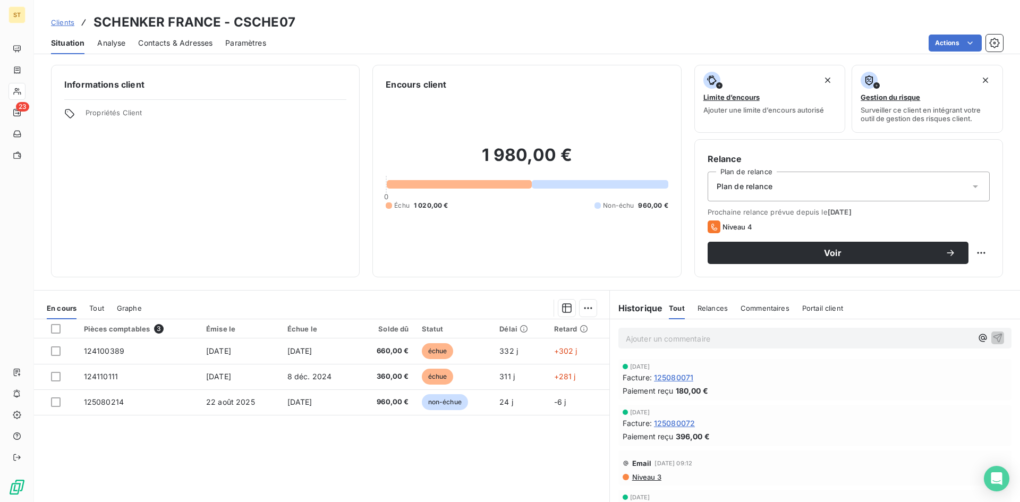
click at [711, 311] on span "Relances" at bounding box center [713, 308] width 30 height 9
click at [646, 388] on span "Niveau 3" at bounding box center [646, 386] width 30 height 9
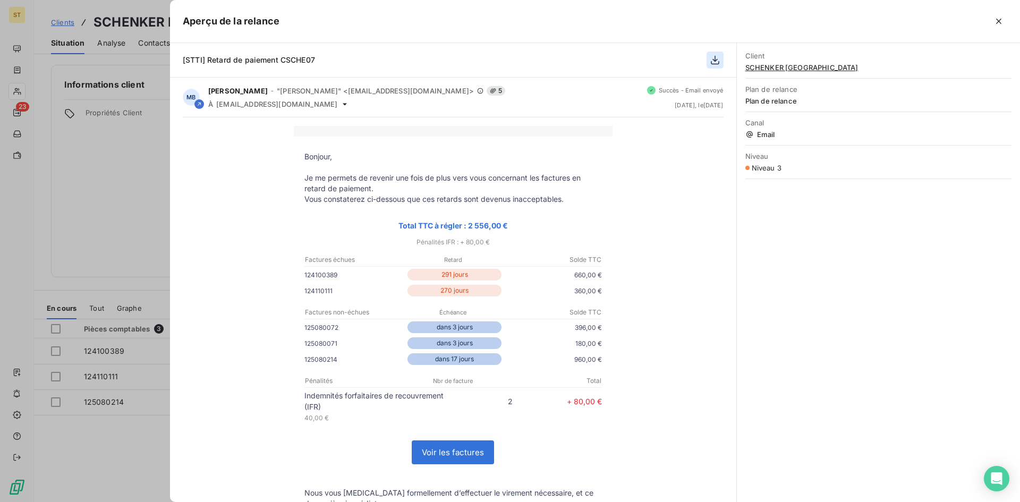
click at [712, 61] on icon "button" at bounding box center [715, 60] width 11 height 11
click at [997, 19] on icon "button" at bounding box center [999, 21] width 11 height 11
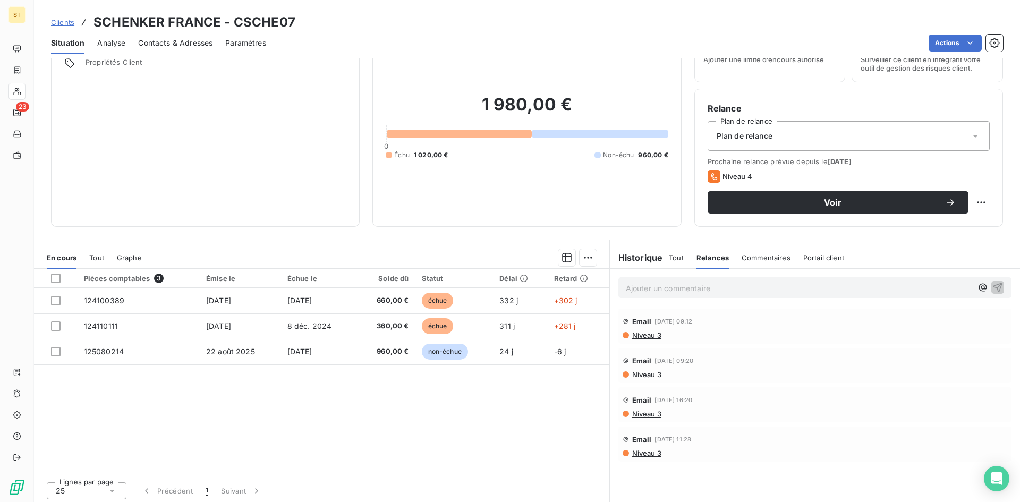
scroll to position [54, 0]
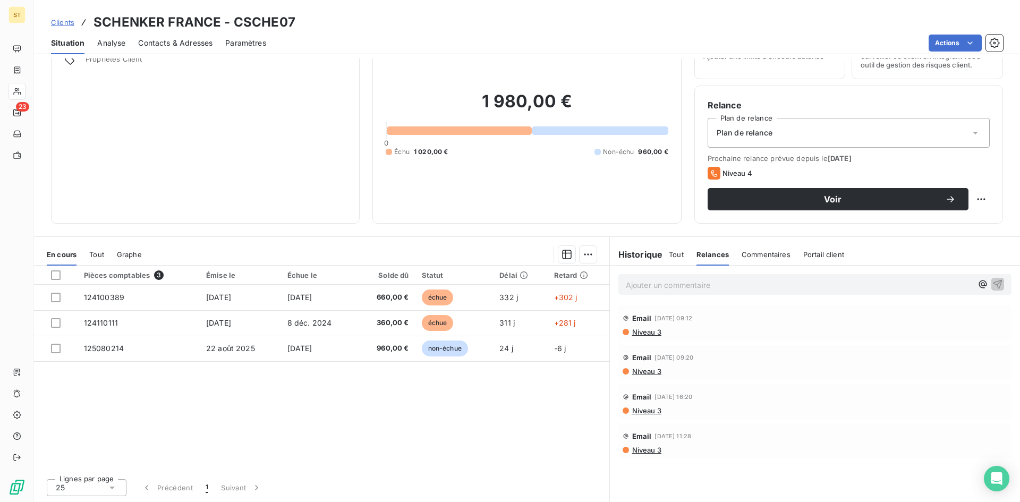
click at [642, 252] on h6 "Historique" at bounding box center [636, 254] width 53 height 13
click at [66, 19] on span "Clients" at bounding box center [62, 22] width 23 height 9
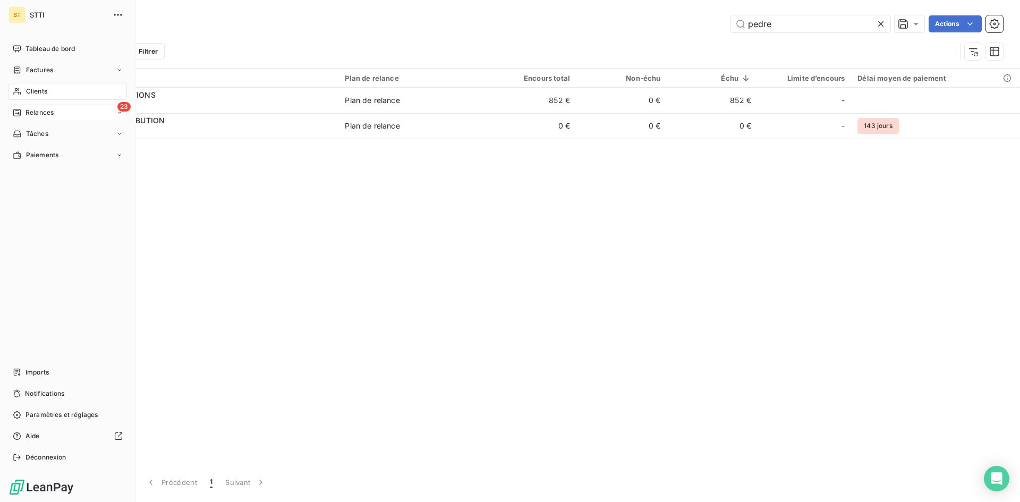
click at [28, 113] on span "Relances" at bounding box center [40, 113] width 28 height 10
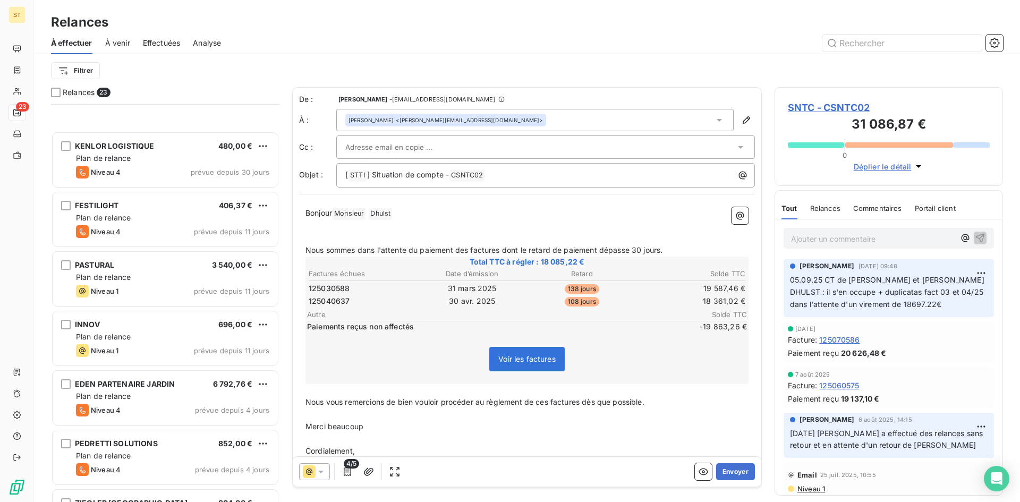
scroll to position [213, 0]
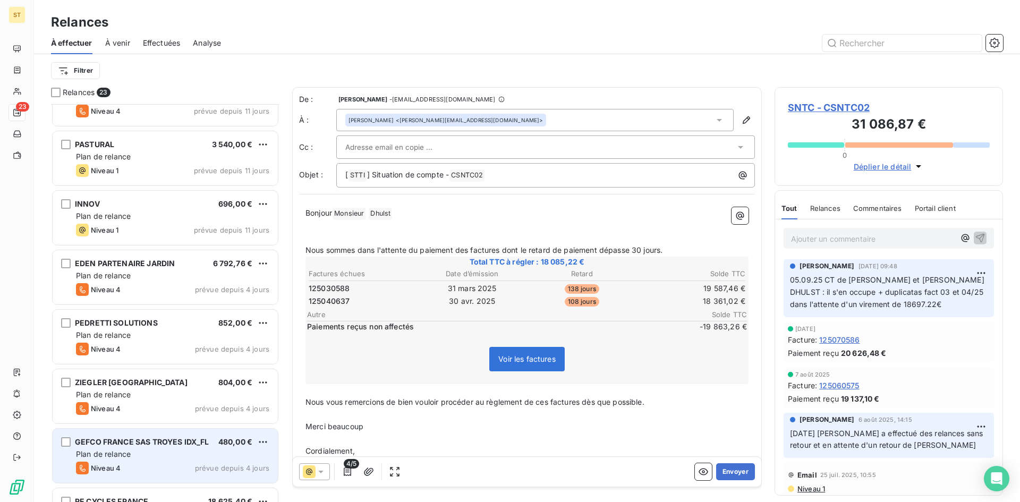
click at [178, 452] on div "Plan de relance" at bounding box center [172, 454] width 193 height 11
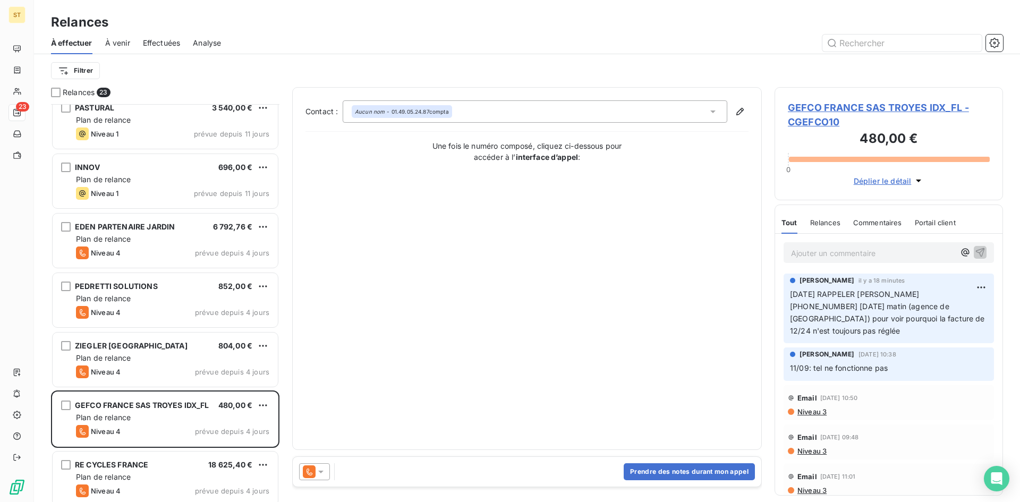
scroll to position [319, 0]
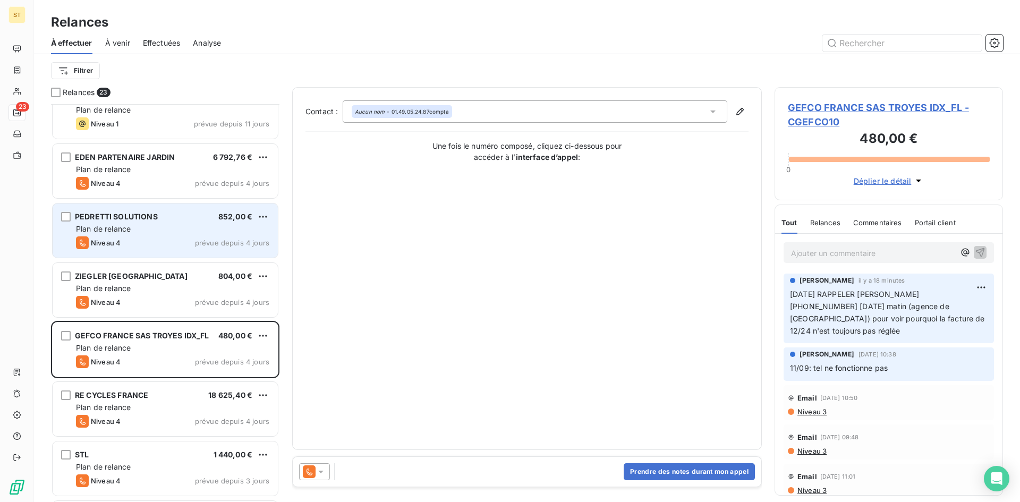
click at [126, 231] on span "Plan de relance" at bounding box center [103, 228] width 55 height 9
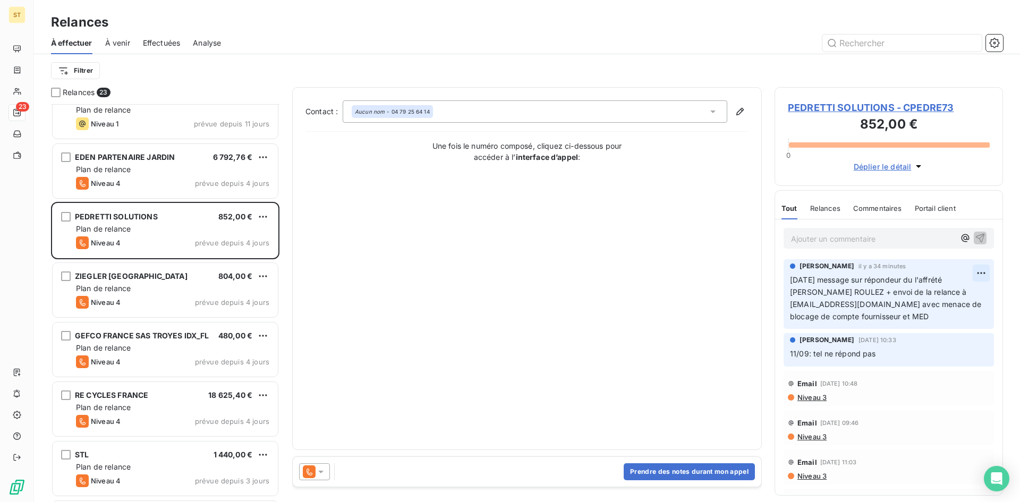
click at [973, 270] on html "ST 23 Relances À effectuer À venir Effectuées Analyse Filtrer Relances 23 PASTU…" at bounding box center [510, 251] width 1020 height 502
click at [929, 298] on div "Editer" at bounding box center [948, 296] width 60 height 17
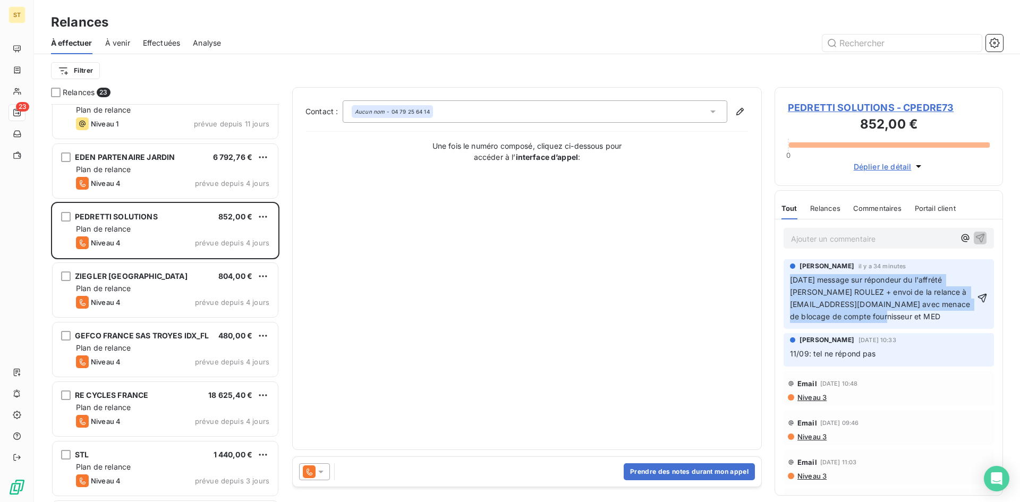
drag, startPoint x: 912, startPoint y: 318, endPoint x: 784, endPoint y: 280, distance: 133.0
click at [784, 280] on div "[PERSON_NAME] il y a 34 minutes [DATE] message sur répondeur du l'affrété M. RO…" at bounding box center [889, 294] width 210 height 70
copy span "[DATE] message sur répondeur du l'affrété [PERSON_NAME] ROULEZ + envoi de la re…"
click at [659, 476] on button "Prendre des notes durant mon appel" at bounding box center [689, 471] width 131 height 17
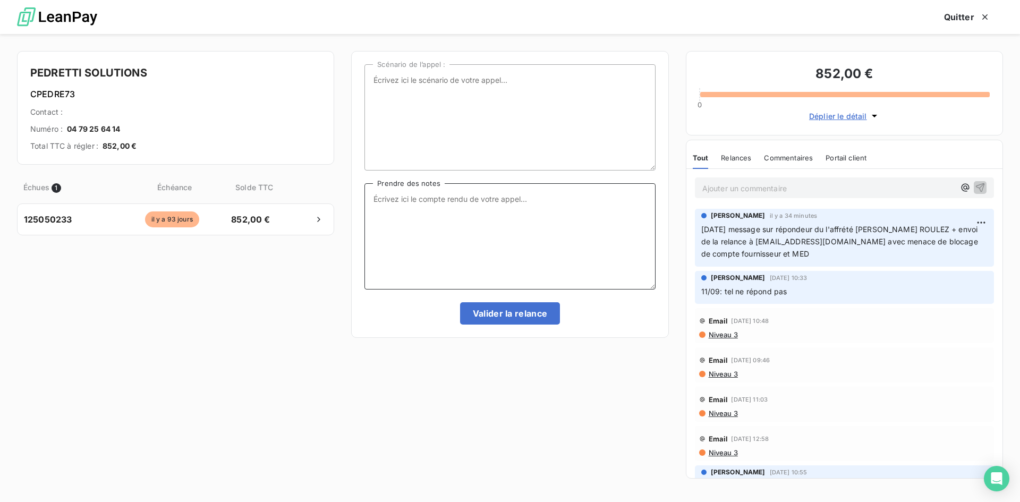
click at [420, 230] on textarea "Prendre des notes" at bounding box center [510, 236] width 291 height 106
paste textarea "[DATE] message sur répondeur du l'affrété [PERSON_NAME] ROULEZ + envoi de la re…"
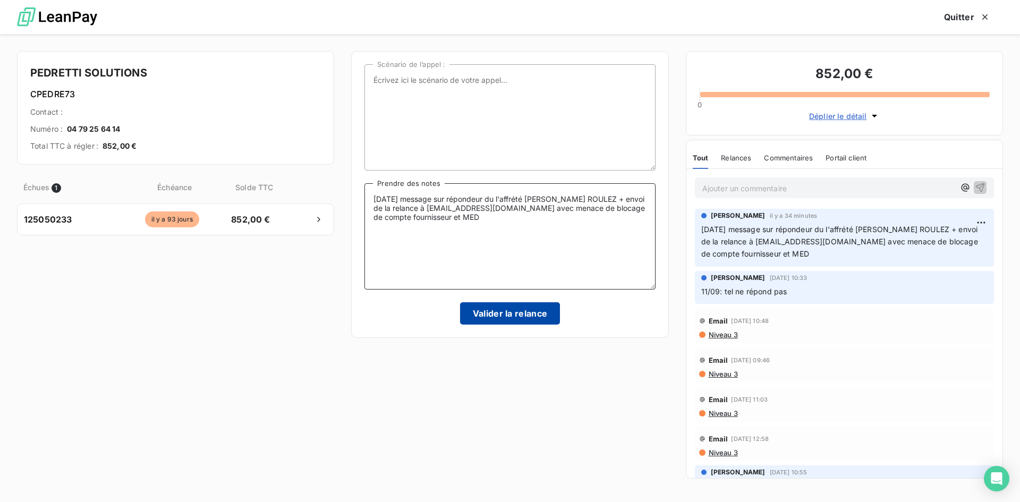
type textarea "[DATE] message sur répondeur du l'affrété [PERSON_NAME] ROULEZ + envoi de la re…"
click at [512, 314] on button "Valider la relance" at bounding box center [510, 313] width 100 height 22
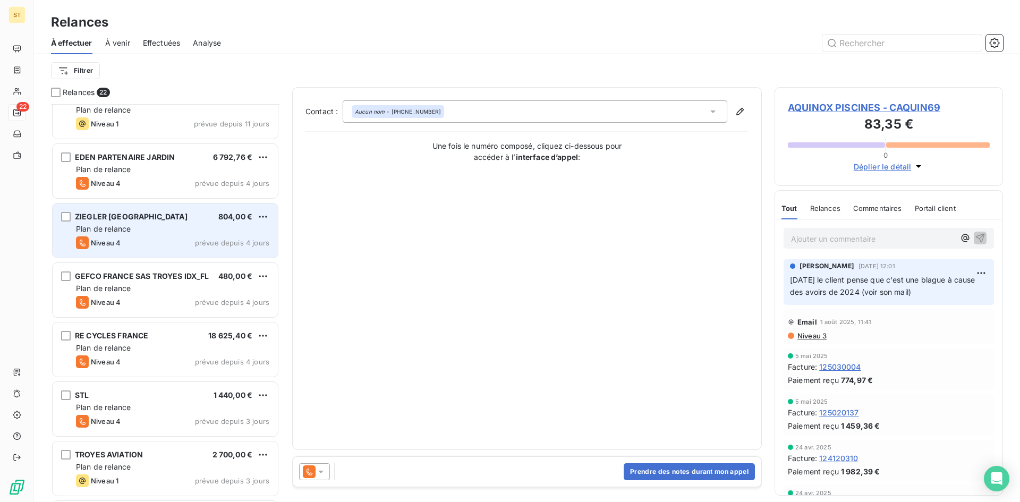
click at [146, 230] on div "Plan de relance" at bounding box center [172, 229] width 193 height 11
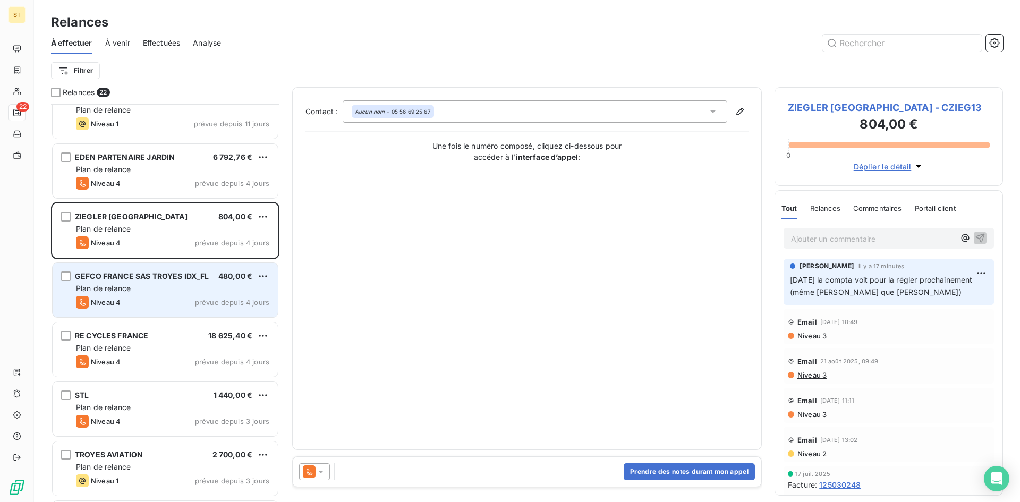
click at [149, 283] on div "GEFCO FRANCE SAS TROYES IDX_FL 480,00 € Plan de relance Niveau 4 prévue depuis …" at bounding box center [165, 290] width 225 height 54
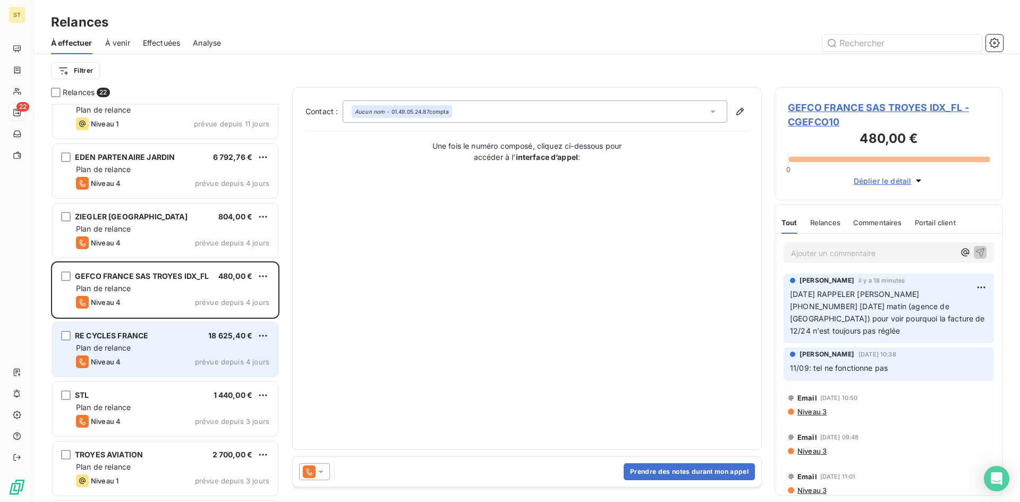
click at [148, 352] on div "Plan de relance" at bounding box center [172, 348] width 193 height 11
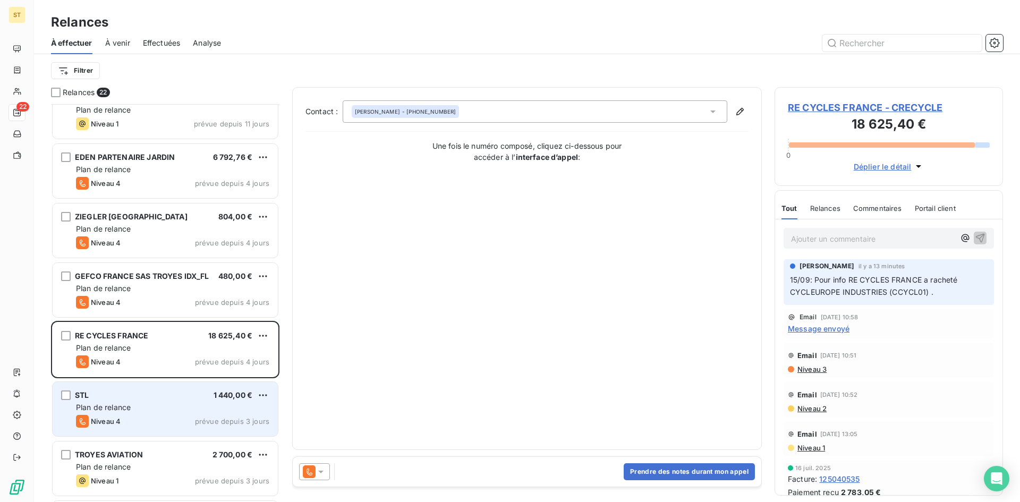
click at [141, 418] on div "Niveau 4 prévue depuis 3 jours" at bounding box center [172, 421] width 193 height 13
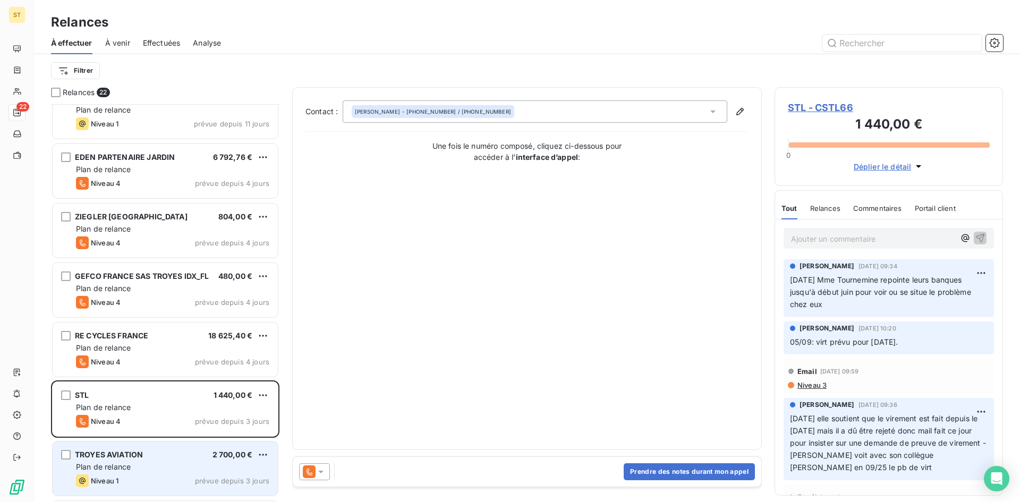
click at [142, 475] on div "Niveau 1 prévue depuis 3 jours" at bounding box center [172, 481] width 193 height 13
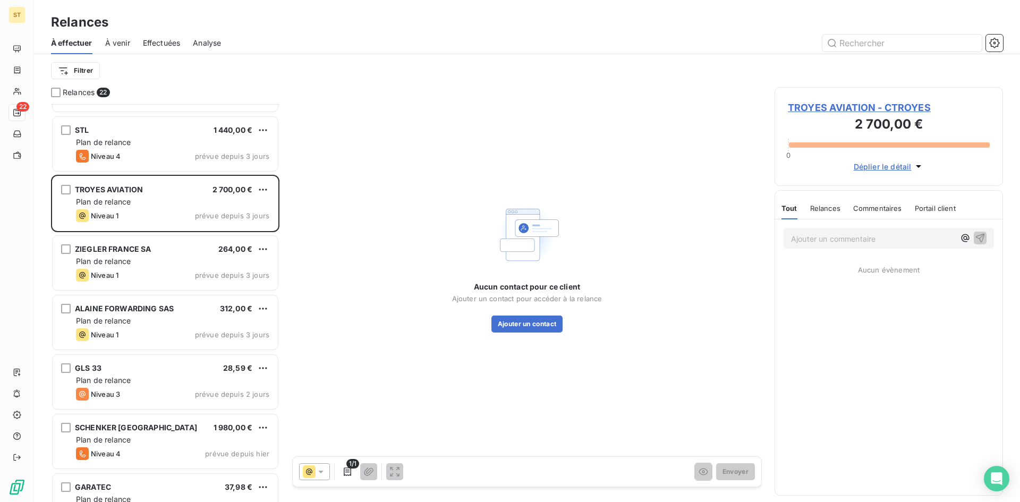
scroll to position [585, 0]
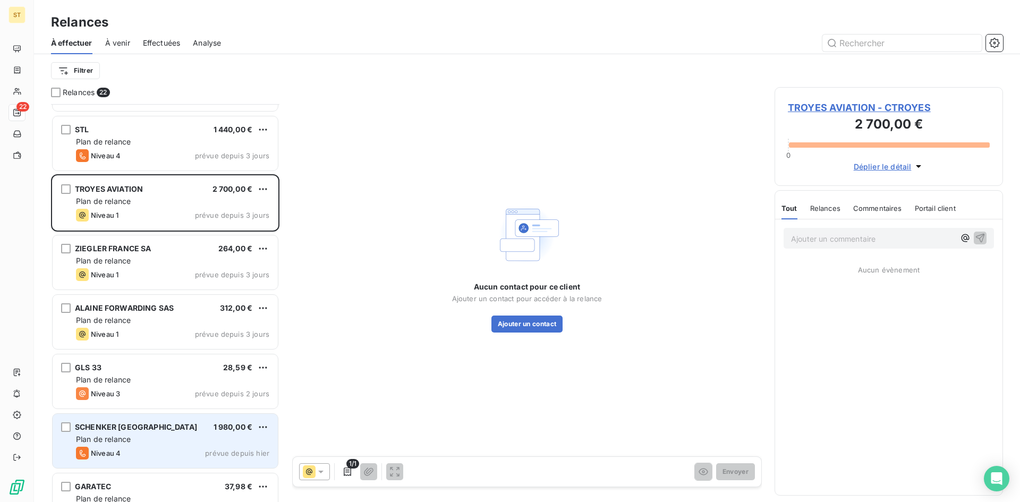
click at [158, 452] on div "Niveau 4 prévue depuis hier" at bounding box center [172, 453] width 193 height 13
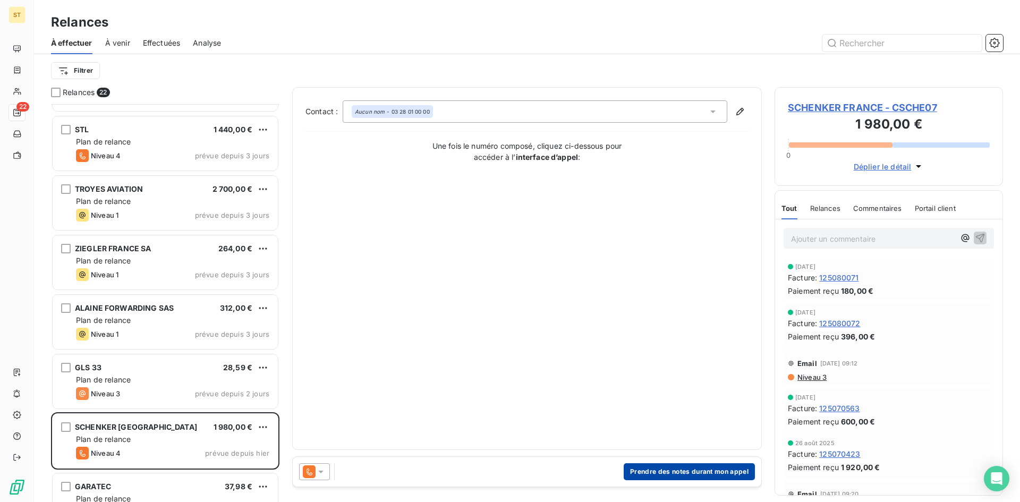
click at [657, 475] on button "Prendre des notes durant mon appel" at bounding box center [689, 471] width 131 height 17
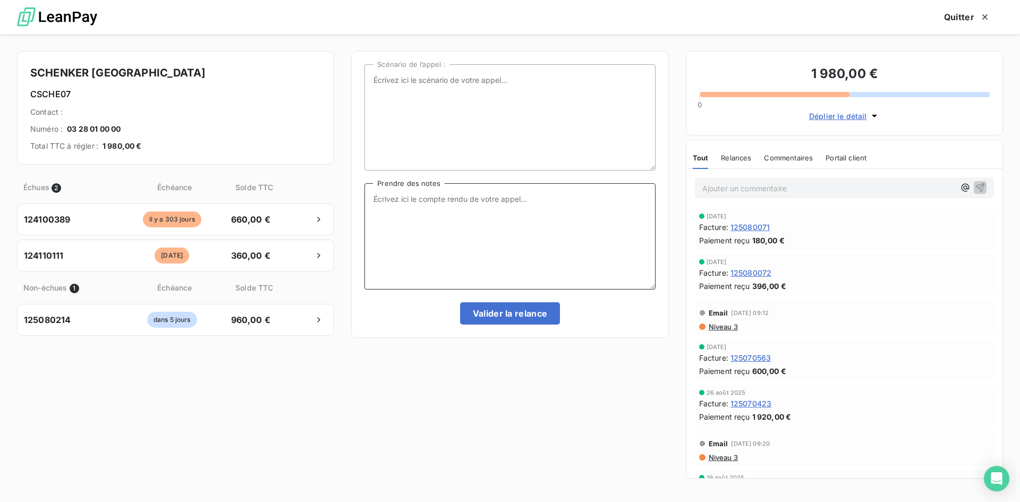
click at [406, 228] on textarea "Prendre des notes" at bounding box center [510, 236] width 291 height 106
click at [641, 209] on textarea "CT le [DATE] avec l'affrété + mail pour qu'elle voit en interne pourquoi les fa…" at bounding box center [510, 236] width 291 height 106
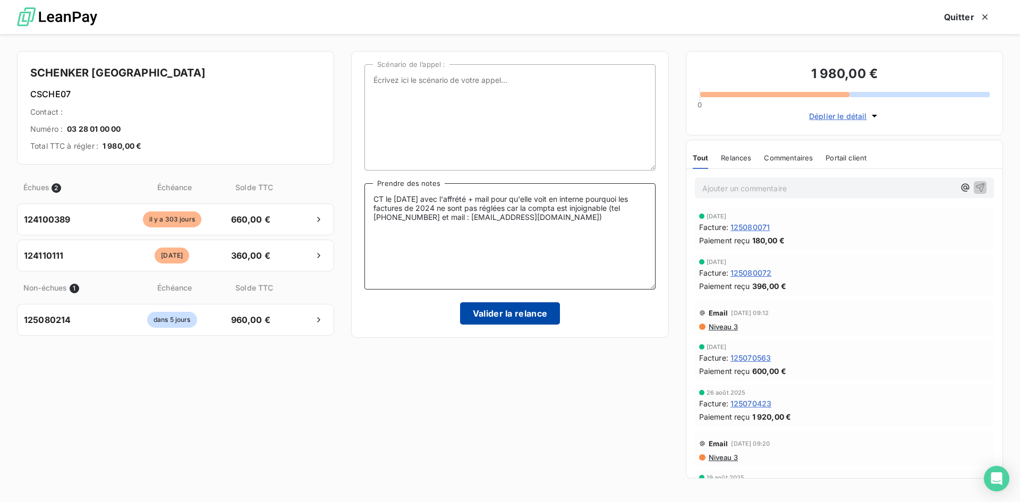
type textarea "CT le [DATE] avec l'affrété + mail pour qu'elle voit en interne pourquoi les fa…"
click at [491, 316] on button "Valider la relance" at bounding box center [510, 313] width 100 height 22
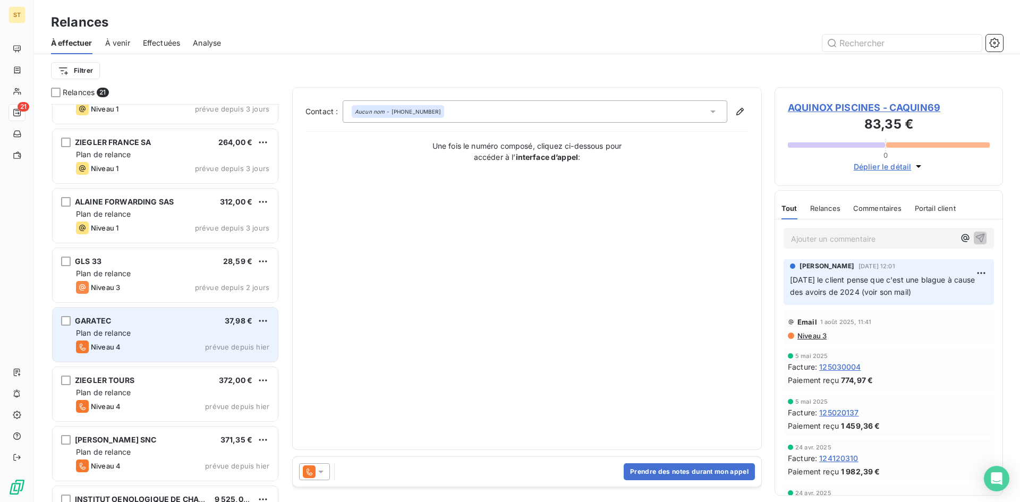
scroll to position [798, 0]
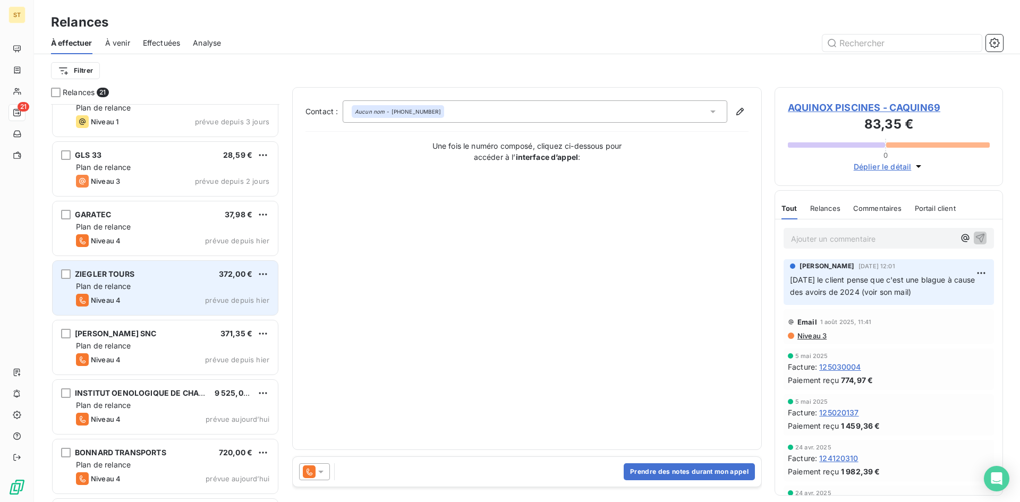
click at [147, 293] on div "ZIEGLER TOURS 372,00 € Plan de relance Niveau 4 prévue depuis [DATE]" at bounding box center [165, 288] width 225 height 54
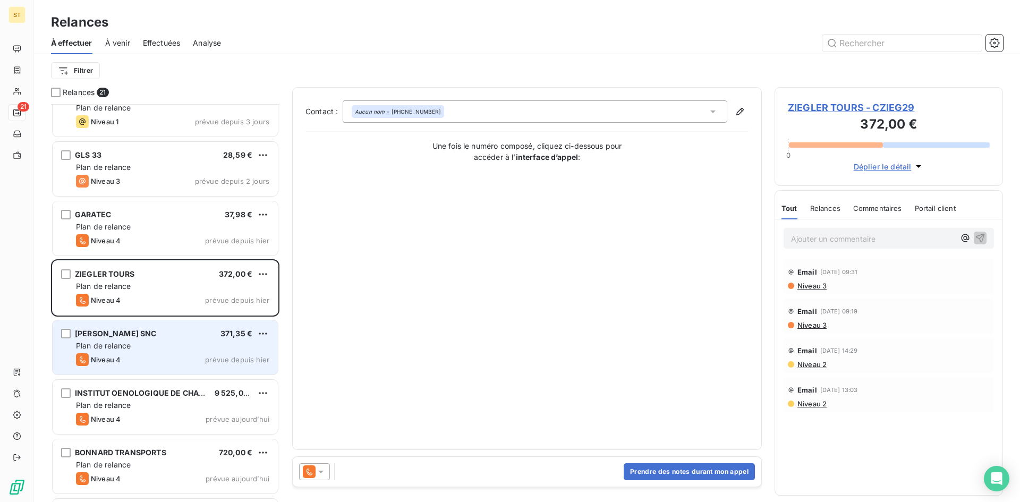
click at [148, 366] on div "[PERSON_NAME] SNC 371,35 € Plan de relance Niveau 4 prévue depuis [DATE]" at bounding box center [165, 347] width 225 height 54
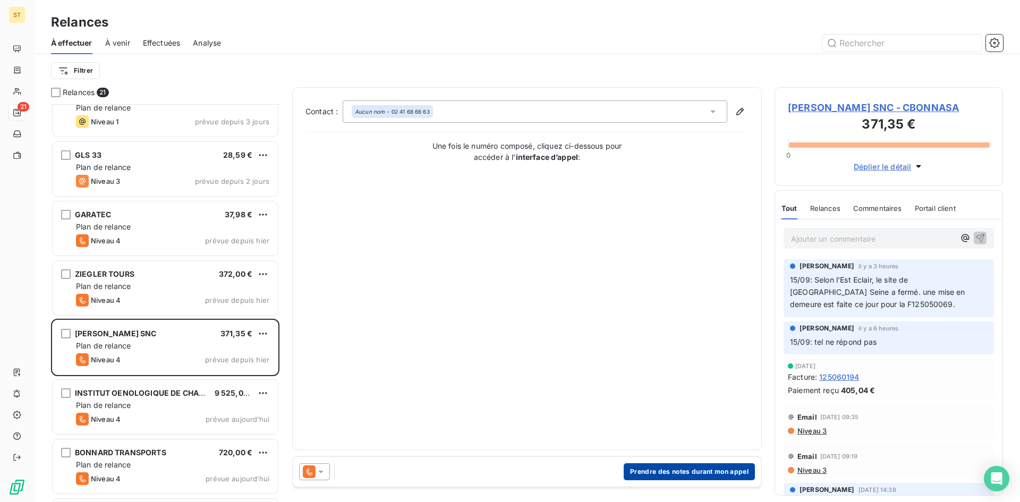
click at [656, 474] on button "Prendre des notes durant mon appel" at bounding box center [689, 471] width 131 height 17
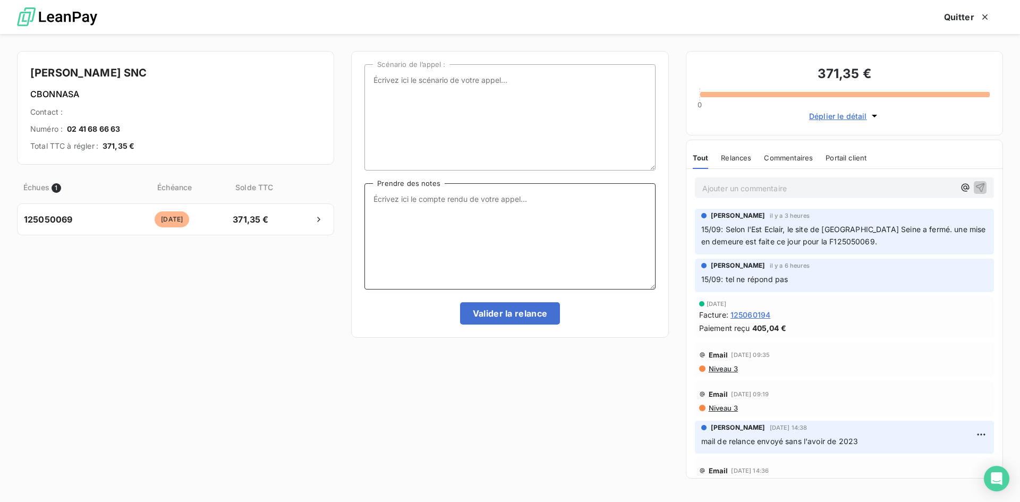
click at [416, 208] on textarea "Prendre des notes" at bounding box center [510, 236] width 291 height 106
click at [371, 199] on textarea "l'appel ne peut aboutir donc MED en LRAR envoyée" at bounding box center [510, 236] width 291 height 106
type textarea "[DATE] l'appel ne peut aboutir donc MED en LRAR envoyée"
click at [471, 312] on button "Valider la relance" at bounding box center [510, 313] width 100 height 22
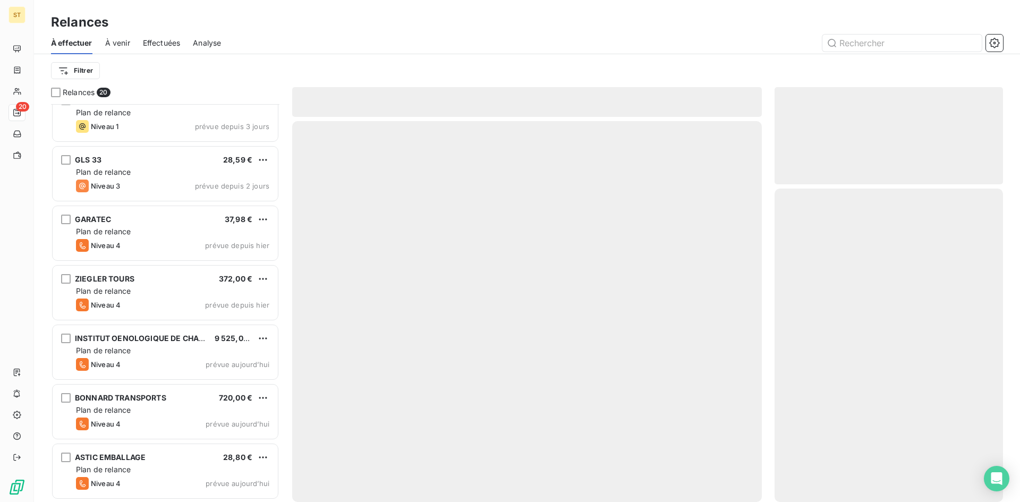
scroll to position [792, 0]
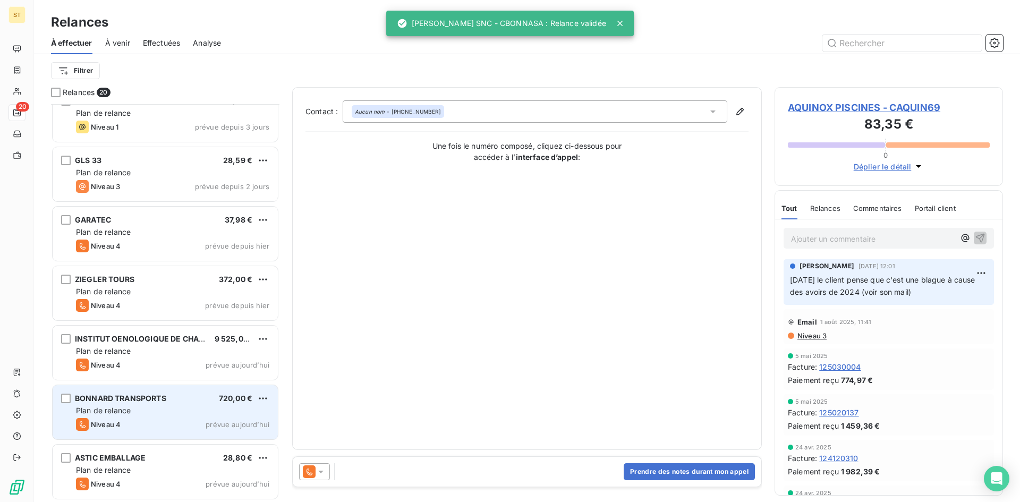
scroll to position [793, 0]
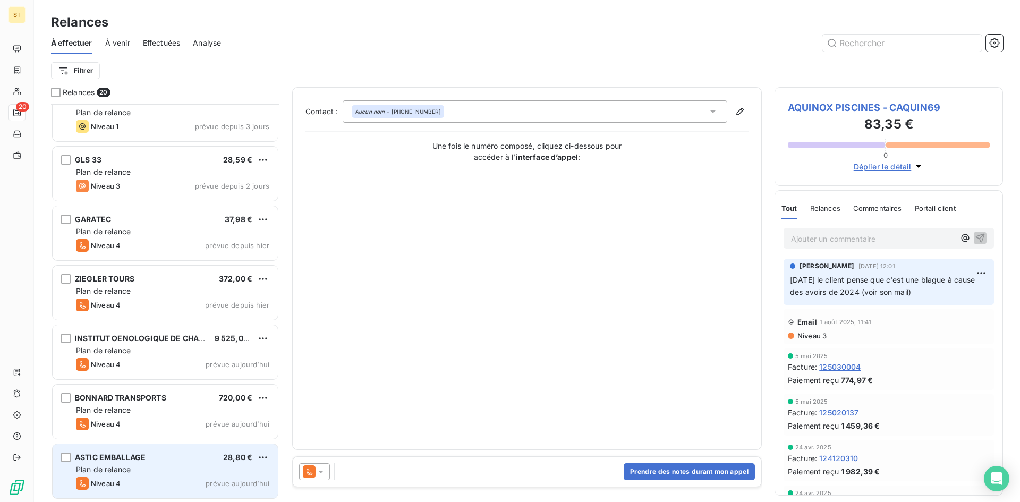
click at [164, 459] on div "ASTIC EMBALLAGE 28,80 €" at bounding box center [172, 458] width 193 height 10
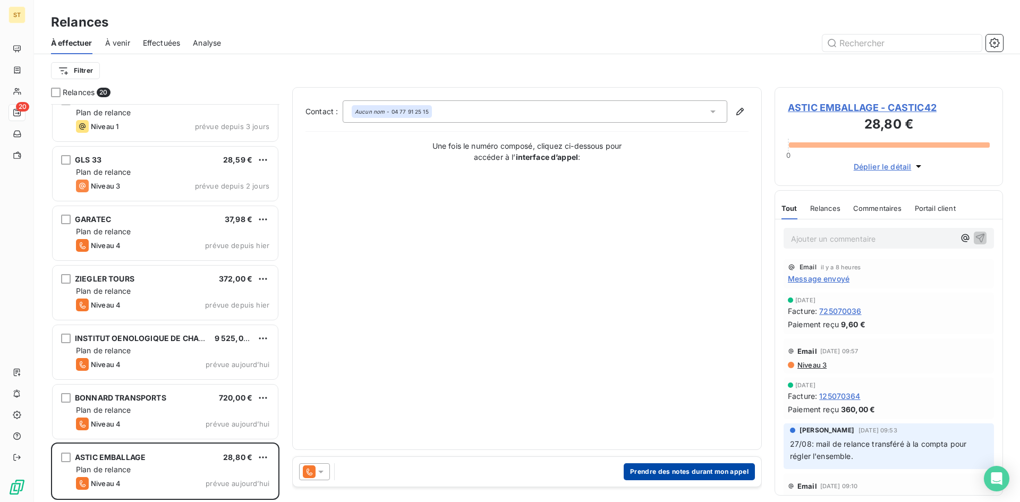
click at [654, 472] on button "Prendre des notes durant mon appel" at bounding box center [689, 471] width 131 height 17
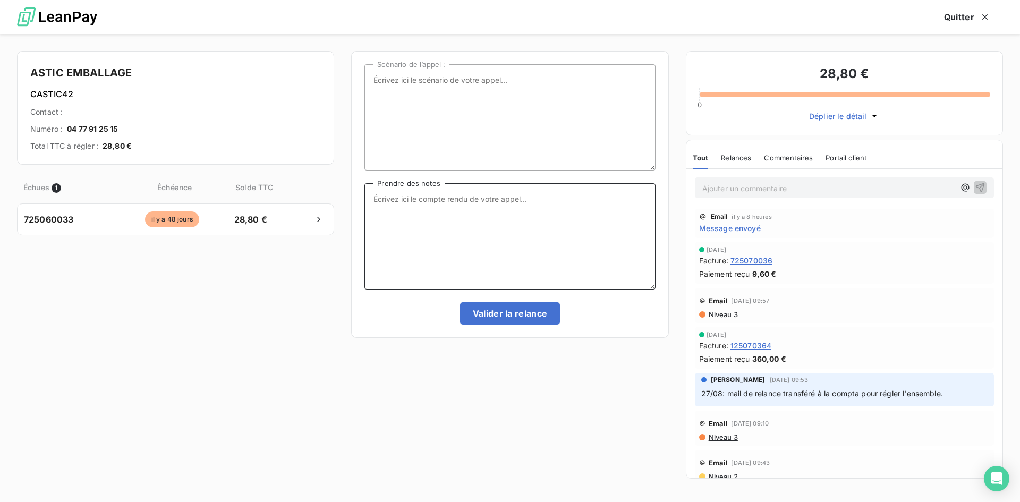
click at [395, 207] on textarea "Prendre des notes" at bounding box center [510, 236] width 291 height 106
type textarea "[DATE] la compta relance le site de Ste Savine pour faire valider la facture de…"
click at [513, 317] on button "Valider la relance" at bounding box center [510, 313] width 100 height 22
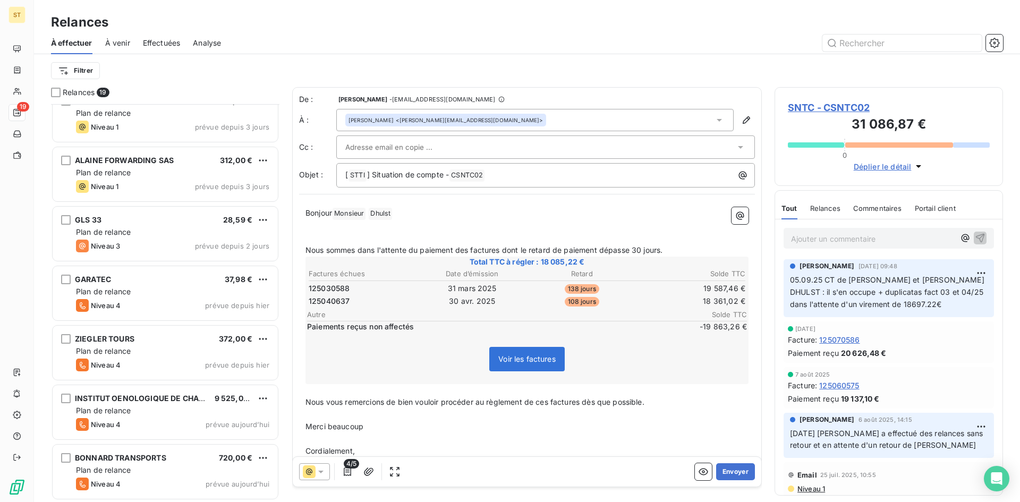
scroll to position [733, 0]
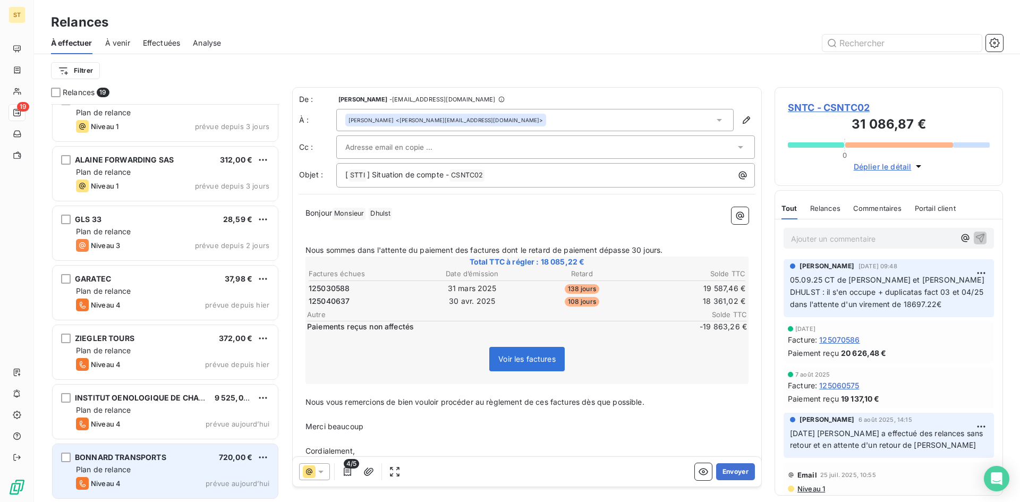
click at [158, 469] on div "Plan de relance" at bounding box center [172, 469] width 193 height 11
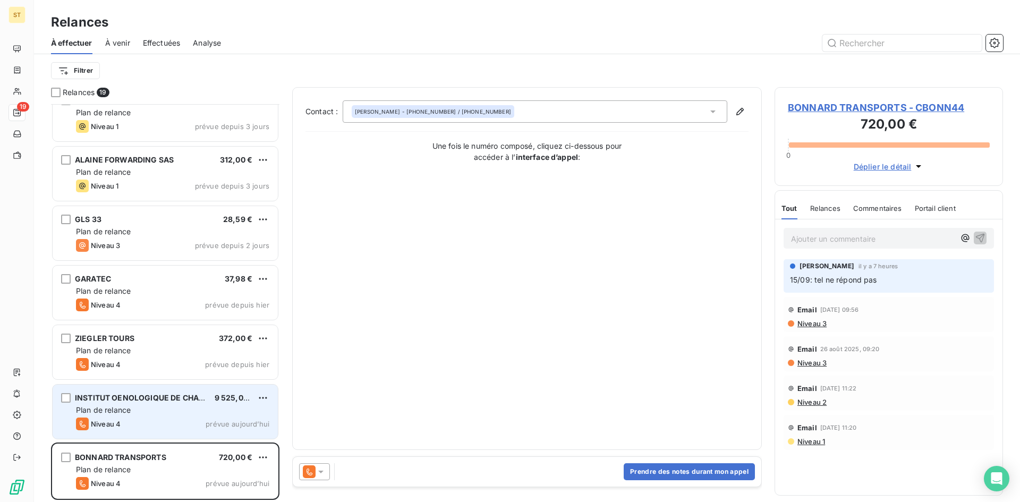
click at [98, 420] on span "Niveau 4" at bounding box center [106, 424] width 30 height 9
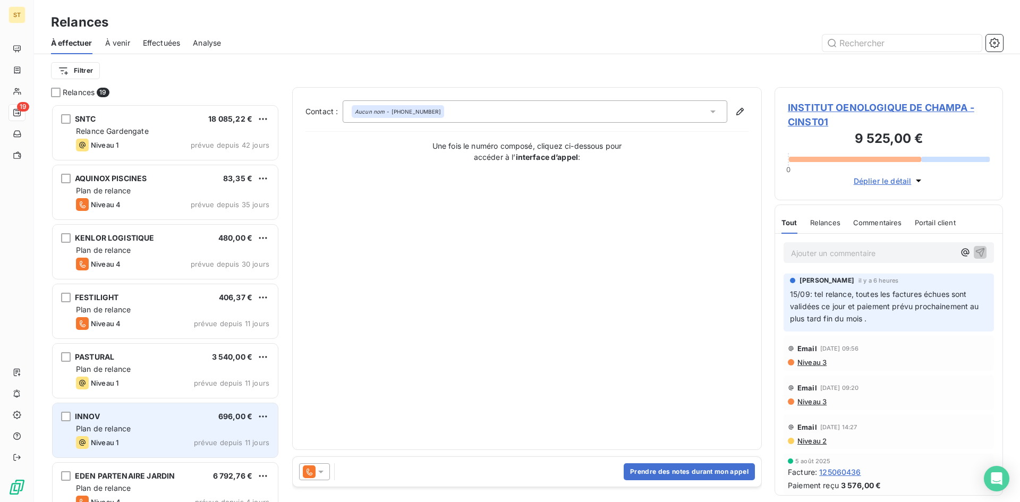
click at [115, 425] on span "Plan de relance" at bounding box center [103, 428] width 55 height 9
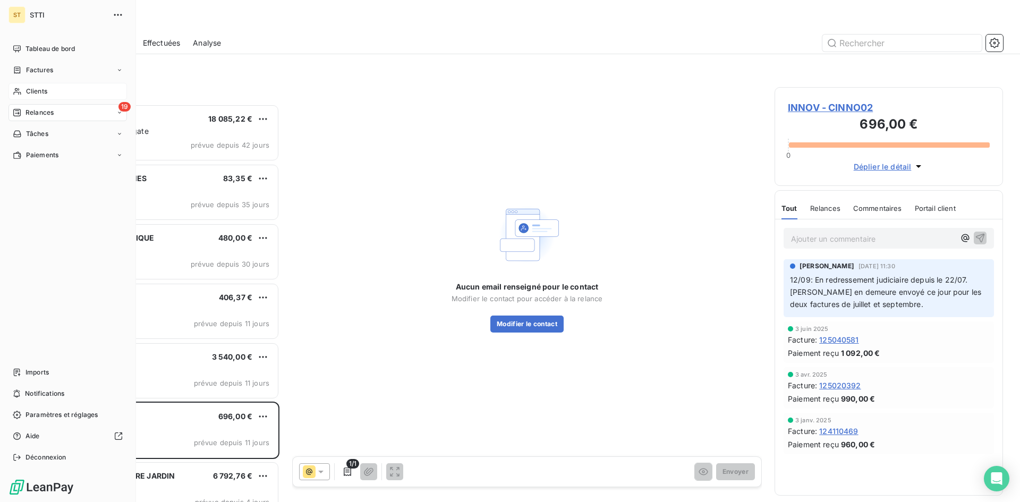
click at [39, 91] on span "Clients" at bounding box center [36, 92] width 21 height 10
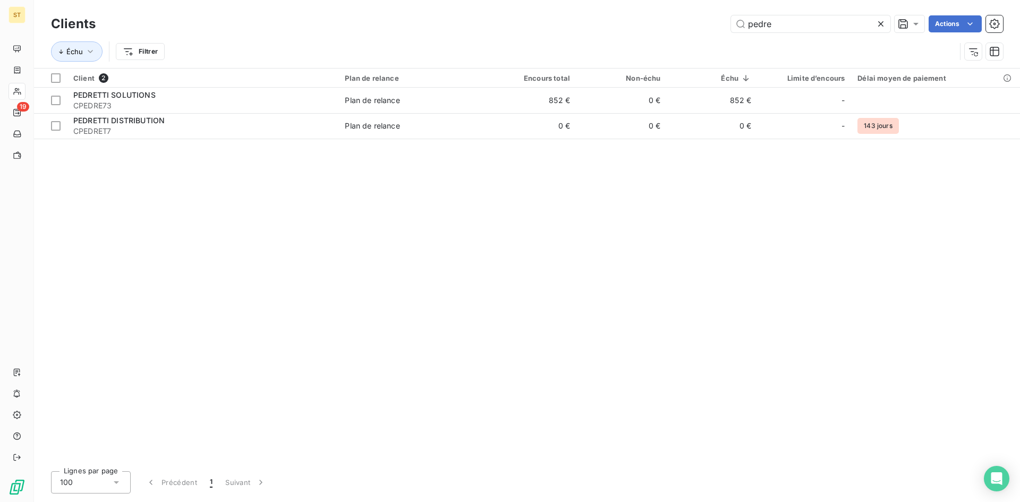
drag, startPoint x: 790, startPoint y: 24, endPoint x: 631, endPoint y: 15, distance: 159.1
click at [631, 15] on div "pedre Actions" at bounding box center [555, 23] width 895 height 17
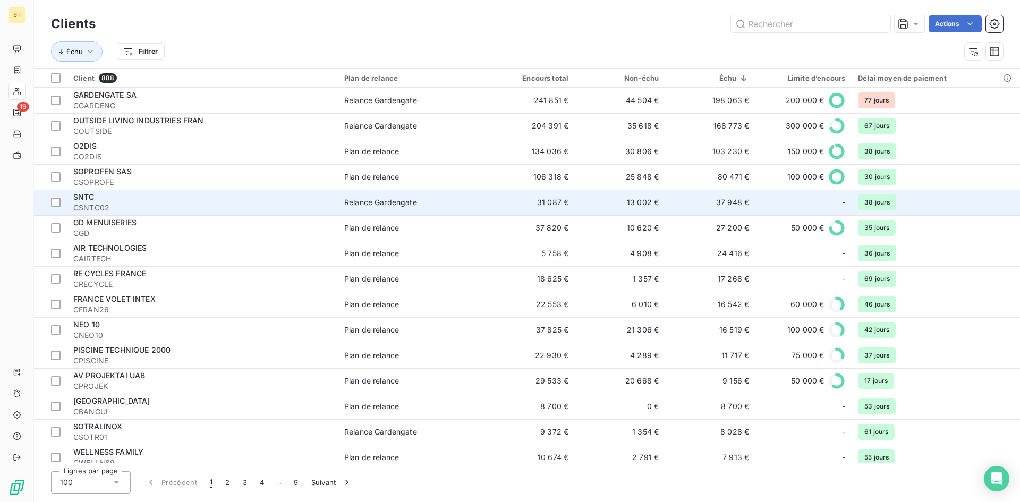
click at [74, 203] on span "CSNTC02" at bounding box center [202, 207] width 258 height 11
